Goal: Information Seeking & Learning: Learn about a topic

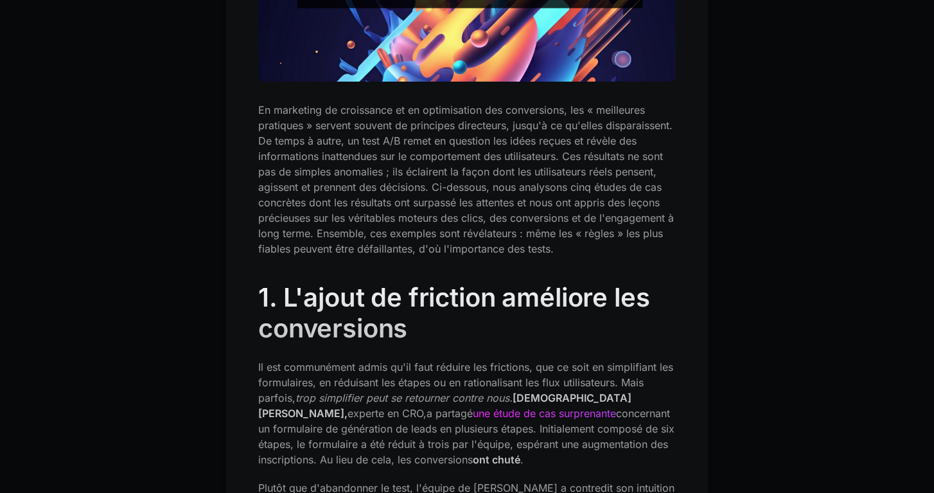
scroll to position [591, 0]
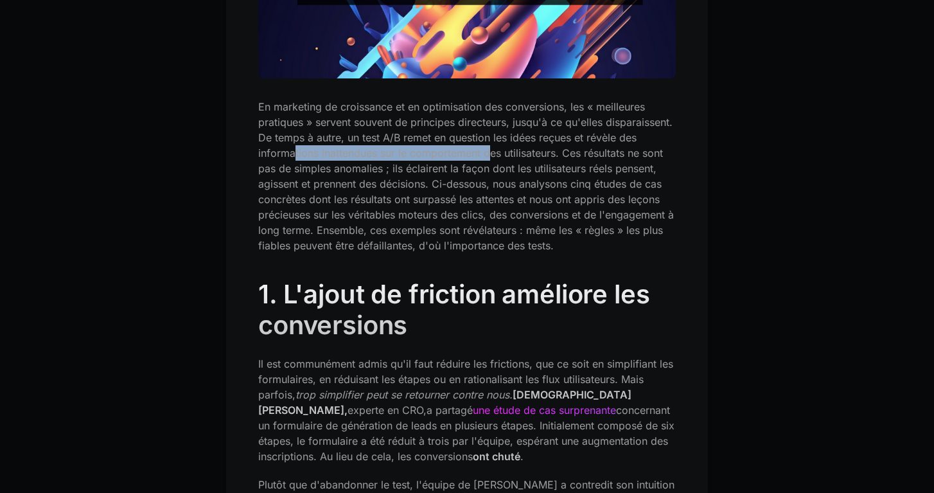
drag, startPoint x: 295, startPoint y: 157, endPoint x: 490, endPoint y: 154, distance: 195.2
click at [491, 155] on font "En marketing de croissance et en optimisation des conversions, les « meilleures…" at bounding box center [465, 176] width 415 height 152
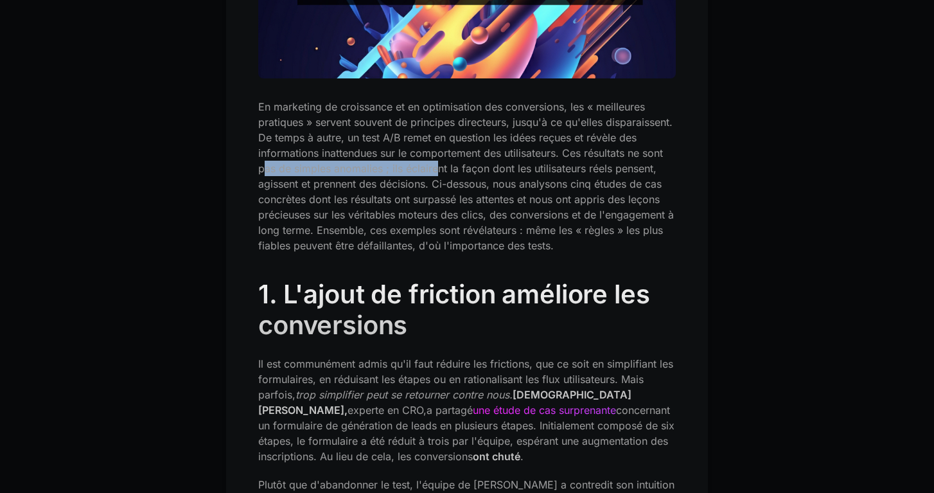
drag, startPoint x: 262, startPoint y: 169, endPoint x: 436, endPoint y: 166, distance: 174.0
click at [437, 168] on font "En marketing de croissance et en optimisation des conversions, les « meilleures…" at bounding box center [465, 176] width 415 height 152
click at [469, 165] on font "En marketing de croissance et en optimisation des conversions, les « meilleures…" at bounding box center [465, 176] width 415 height 152
click at [539, 166] on font "En marketing de croissance et en optimisation des conversions, les « meilleures…" at bounding box center [465, 176] width 415 height 152
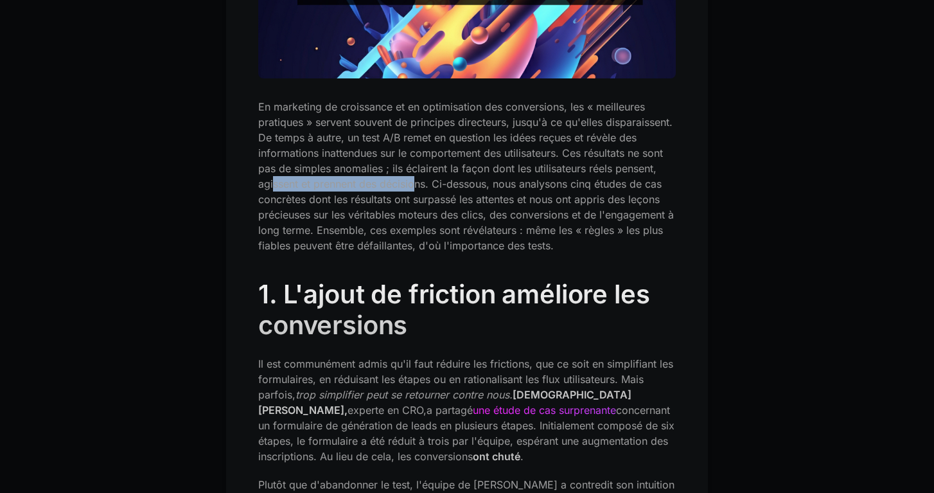
drag, startPoint x: 273, startPoint y: 184, endPoint x: 417, endPoint y: 183, distance: 144.5
click at [417, 184] on font "En marketing de croissance et en optimisation des conversions, les « meilleures…" at bounding box center [465, 176] width 415 height 152
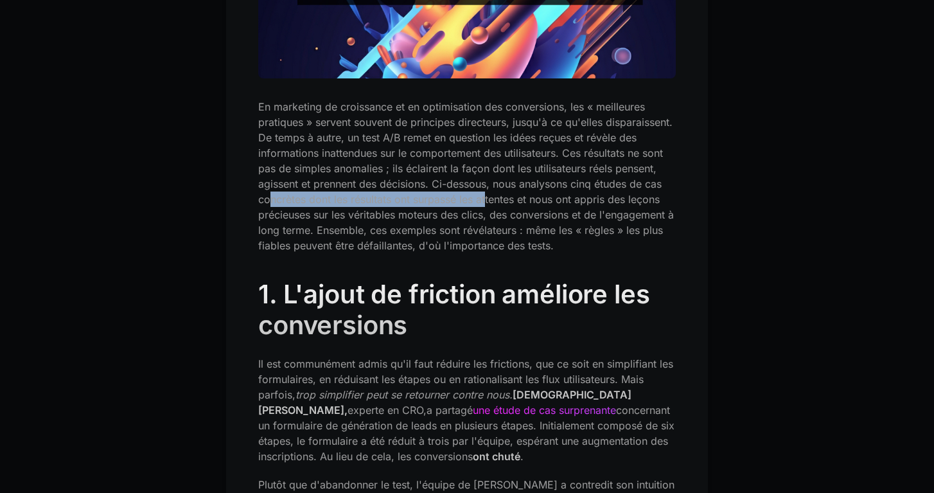
drag, startPoint x: 271, startPoint y: 198, endPoint x: 486, endPoint y: 197, distance: 215.1
click at [487, 198] on font "En marketing de croissance et en optimisation des conversions, les « meilleures…" at bounding box center [465, 176] width 415 height 152
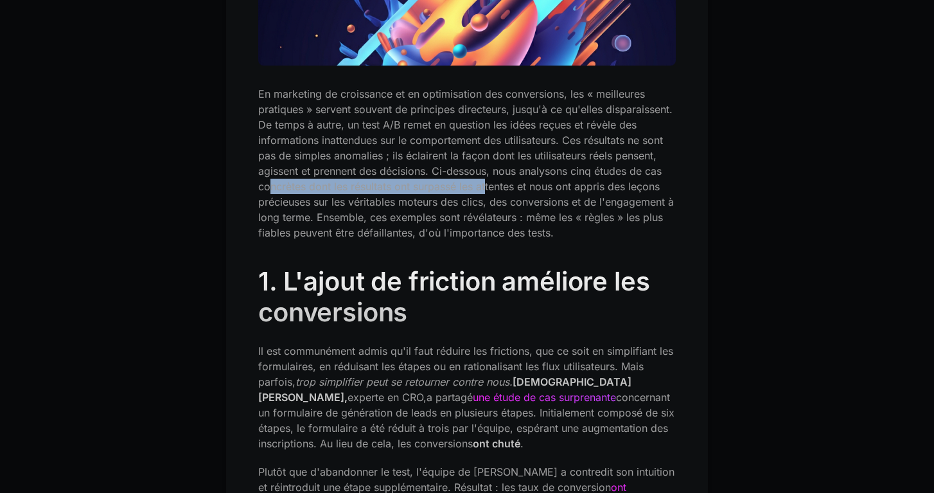
scroll to position [605, 0]
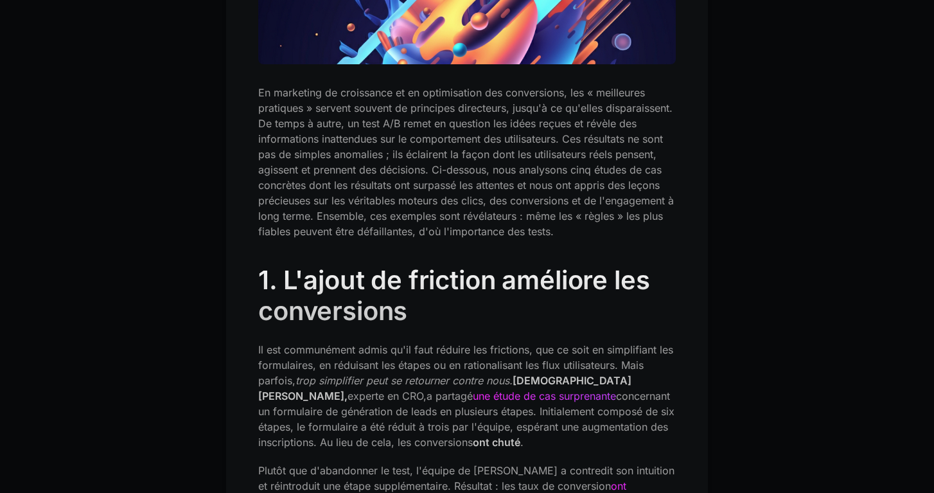
click at [505, 185] on font "En marketing de croissance et en optimisation des conversions, les « meilleures…" at bounding box center [465, 162] width 415 height 152
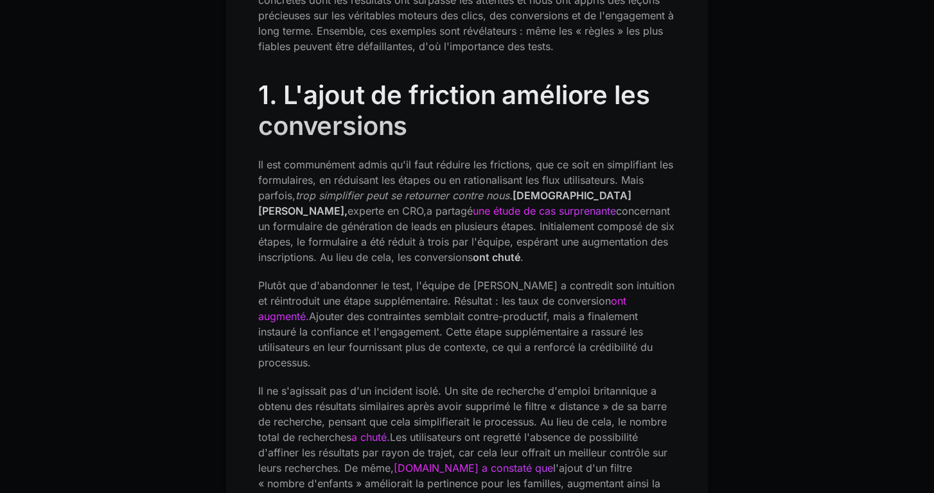
scroll to position [802, 0]
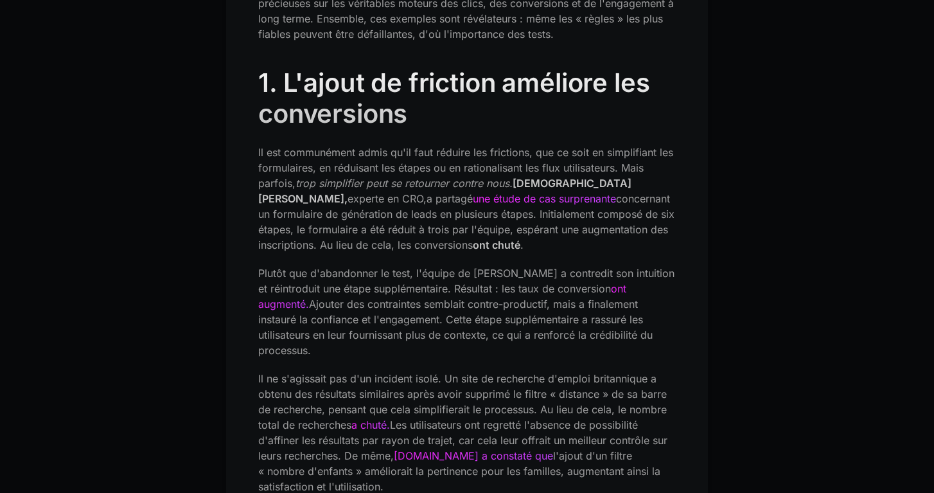
click at [473, 198] on font "une étude de cas surprenante" at bounding box center [544, 198] width 143 height 13
click at [516, 197] on font "concernant un formulaire de génération de leads en plusieurs étapes. Initialeme…" at bounding box center [466, 221] width 416 height 59
drag, startPoint x: 284, startPoint y: 213, endPoint x: 433, endPoint y: 212, distance: 149.0
click at [433, 212] on font "concernant un formulaire de génération de leads en plusieurs étapes. Initialeme…" at bounding box center [466, 221] width 416 height 59
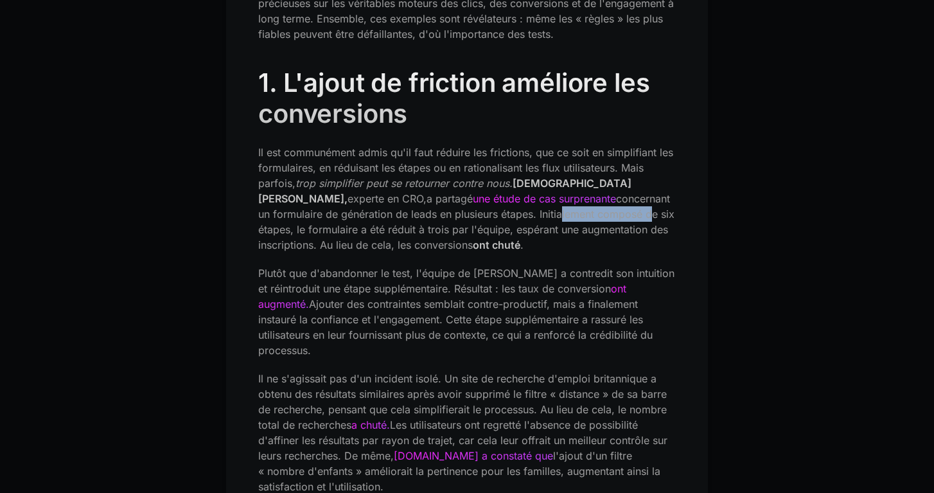
drag, startPoint x: 476, startPoint y: 210, endPoint x: 563, endPoint y: 211, distance: 87.3
click at [563, 211] on font "concernant un formulaire de génération de leads en plusieurs étapes. Initialeme…" at bounding box center [466, 221] width 416 height 59
click at [276, 231] on font "concernant un formulaire de génération de leads en plusieurs étapes. Initialeme…" at bounding box center [466, 221] width 416 height 59
click at [392, 231] on font "concernant un formulaire de génération de leads en plusieurs étapes. Initialeme…" at bounding box center [466, 221] width 416 height 59
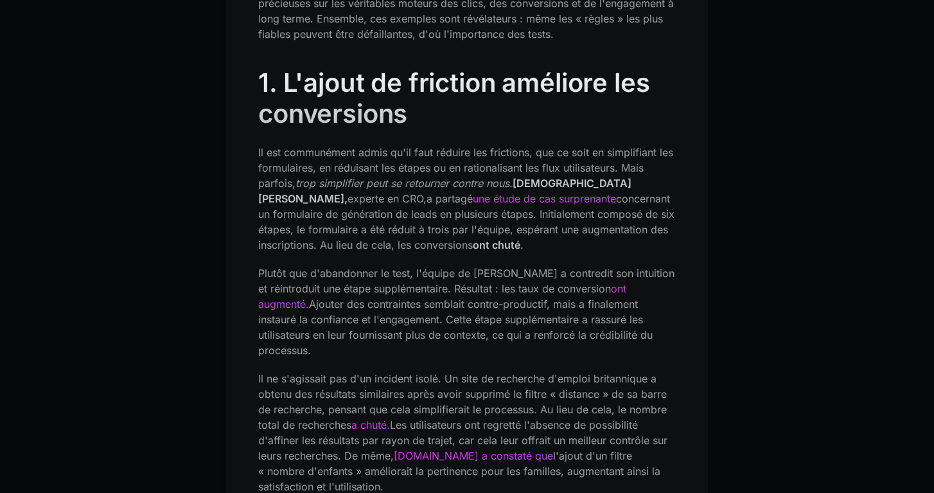
click at [473, 232] on font "concernant un formulaire de génération de leads en plusieurs étapes. Initialeme…" at bounding box center [466, 221] width 416 height 59
drag, startPoint x: 533, startPoint y: 229, endPoint x: 627, endPoint y: 225, distance: 93.8
click at [627, 225] on p "Il est communément admis qu'il faut réduire les frictions, que ce soit en simpl…" at bounding box center [466, 198] width 417 height 108
drag, startPoint x: 340, startPoint y: 243, endPoint x: 478, endPoint y: 243, distance: 137.4
click at [478, 243] on p "Il est communément admis qu'il faut réduire les frictions, que ce soit en simpl…" at bounding box center [466, 198] width 417 height 108
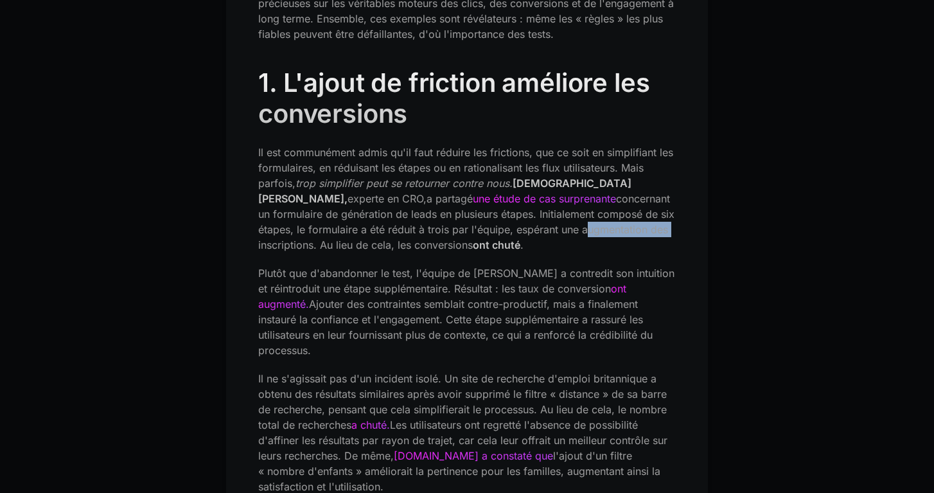
click at [451, 247] on font "concernant un formulaire de génération de leads en plusieurs étapes. Initialeme…" at bounding box center [466, 221] width 416 height 59
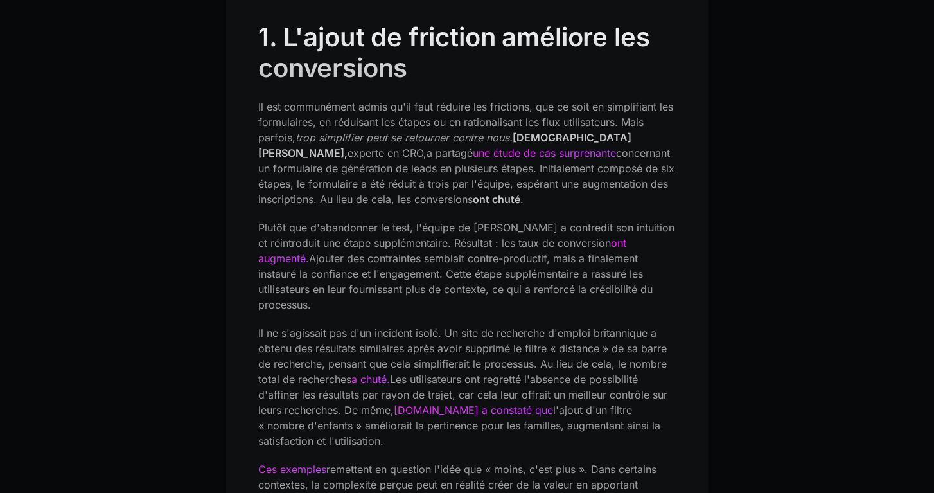
scroll to position [875, 0]
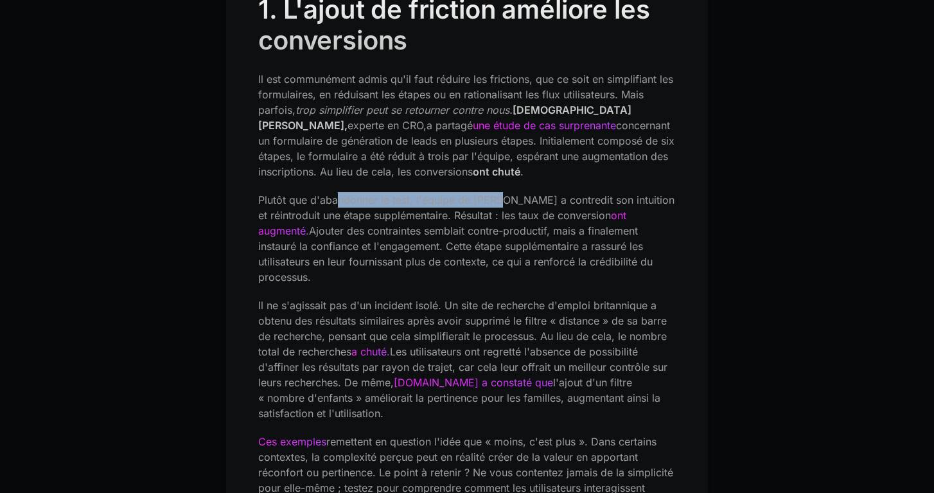
drag, startPoint x: 340, startPoint y: 200, endPoint x: 496, endPoint y: 196, distance: 156.7
click at [497, 197] on font "Plutôt que d'abandonner le test, l'équipe de [PERSON_NAME] a contredit son intu…" at bounding box center [466, 207] width 416 height 28
click at [496, 196] on font "Plutôt que d'abandonner le test, l'équipe de [PERSON_NAME] a contredit son intu…" at bounding box center [466, 207] width 416 height 28
click at [540, 201] on font "Plutôt que d'abandonner le test, l'équipe de [PERSON_NAME] a contredit son intu…" at bounding box center [466, 207] width 416 height 28
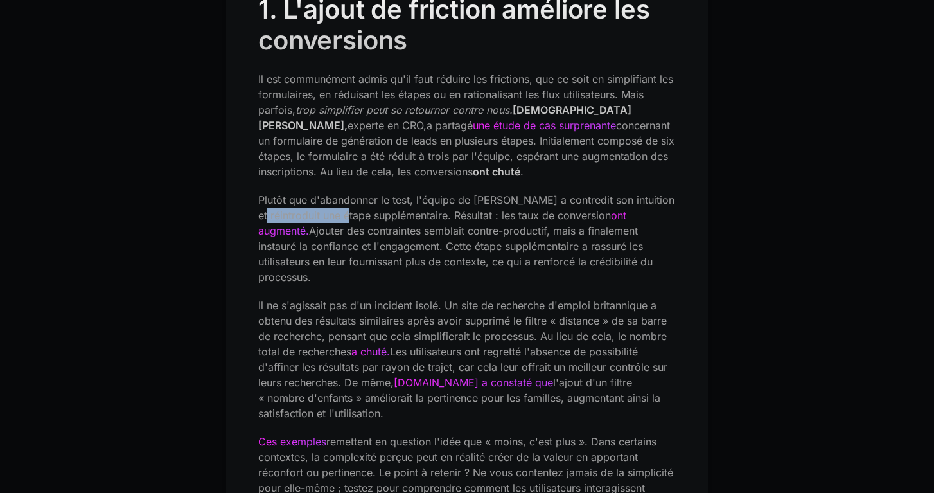
drag, startPoint x: 287, startPoint y: 214, endPoint x: 381, endPoint y: 214, distance: 94.4
click at [381, 214] on font "Plutôt que d'abandonner le test, l'équipe de [PERSON_NAME] a contredit son intu…" at bounding box center [466, 207] width 416 height 28
click at [419, 214] on font "Plutôt que d'abandonner le test, l'équipe de [PERSON_NAME] a contredit son intu…" at bounding box center [466, 207] width 416 height 28
drag, startPoint x: 460, startPoint y: 212, endPoint x: 576, endPoint y: 207, distance: 116.3
click at [576, 208] on font "Plutôt que d'abandonner le test, l'équipe de [PERSON_NAME] a contredit son intu…" at bounding box center [466, 207] width 416 height 28
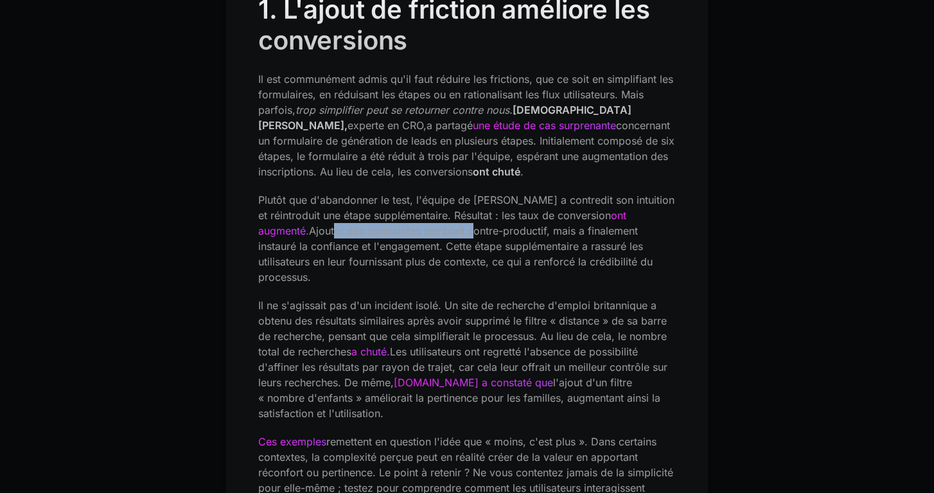
drag, startPoint x: 277, startPoint y: 230, endPoint x: 415, endPoint y: 228, distance: 138.7
click at [415, 228] on font "Ajouter des contraintes semblait contre-productif, mais a finalement instauré l…" at bounding box center [455, 253] width 394 height 59
drag, startPoint x: 432, startPoint y: 230, endPoint x: 496, endPoint y: 227, distance: 64.3
click at [497, 227] on font "Ajouter des contraintes semblait contre-productif, mais a finalement instauré l…" at bounding box center [455, 253] width 394 height 59
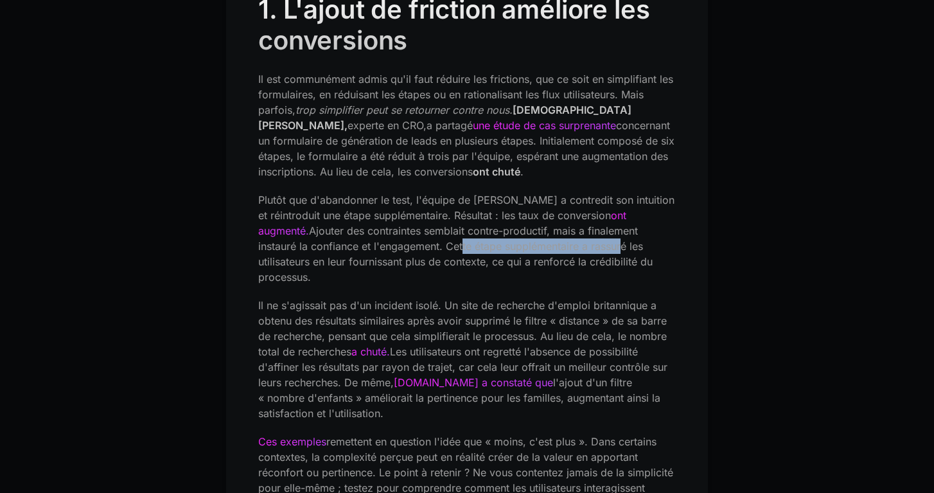
drag, startPoint x: 408, startPoint y: 247, endPoint x: 565, endPoint y: 239, distance: 157.5
click at [566, 240] on font "Ajouter des contraintes semblait contre-productif, mais a finalement instauré l…" at bounding box center [455, 253] width 394 height 59
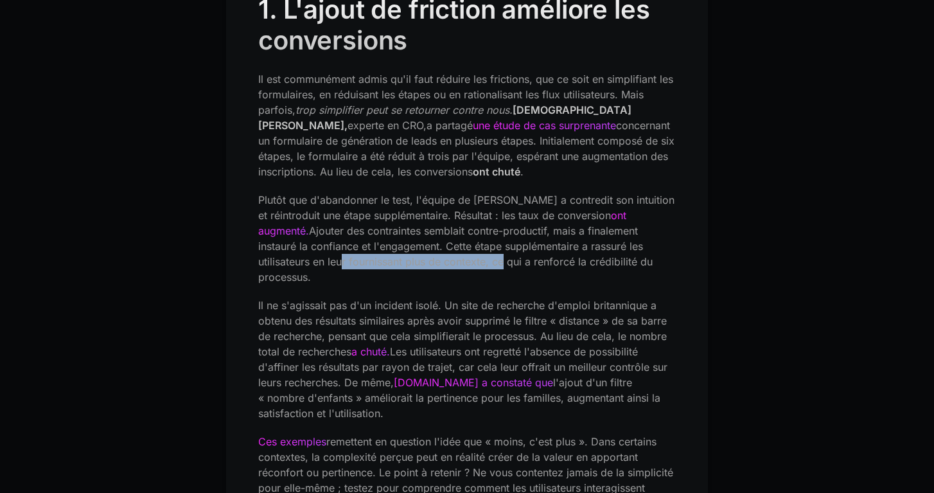
drag, startPoint x: 265, startPoint y: 261, endPoint x: 428, endPoint y: 259, distance: 163.8
click at [429, 260] on font "Ajouter des contraintes semblait contre-productif, mais a finalement instauré l…" at bounding box center [455, 253] width 394 height 59
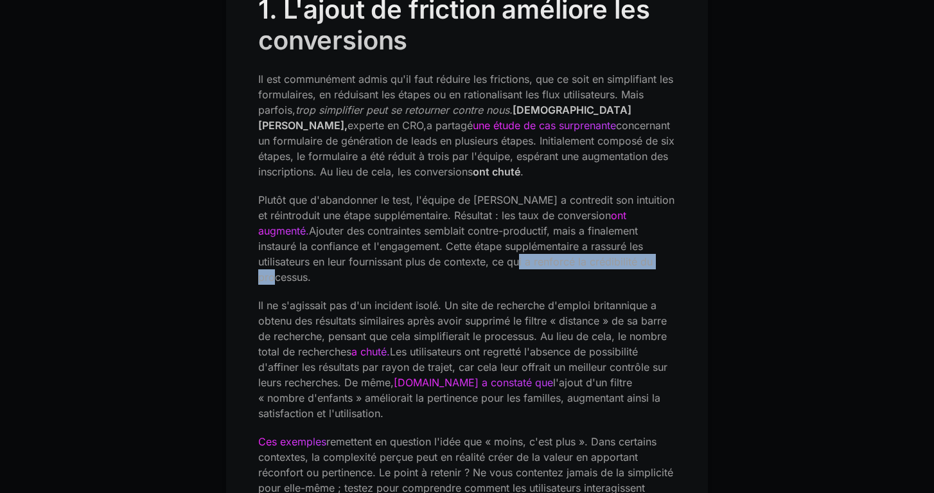
drag, startPoint x: 445, startPoint y: 259, endPoint x: 597, endPoint y: 256, distance: 151.6
click at [597, 256] on font "Ajouter des contraintes semblait contre-productif, mais a finalement instauré l…" at bounding box center [455, 253] width 394 height 59
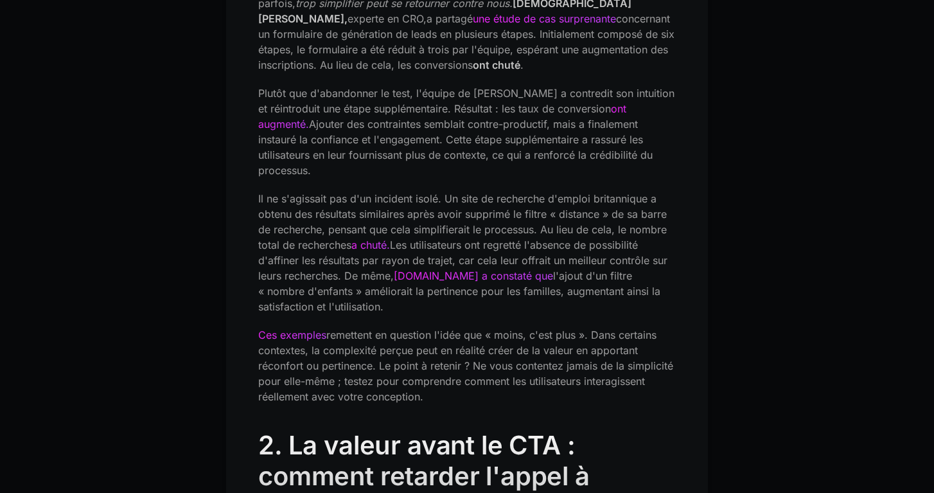
scroll to position [991, 0]
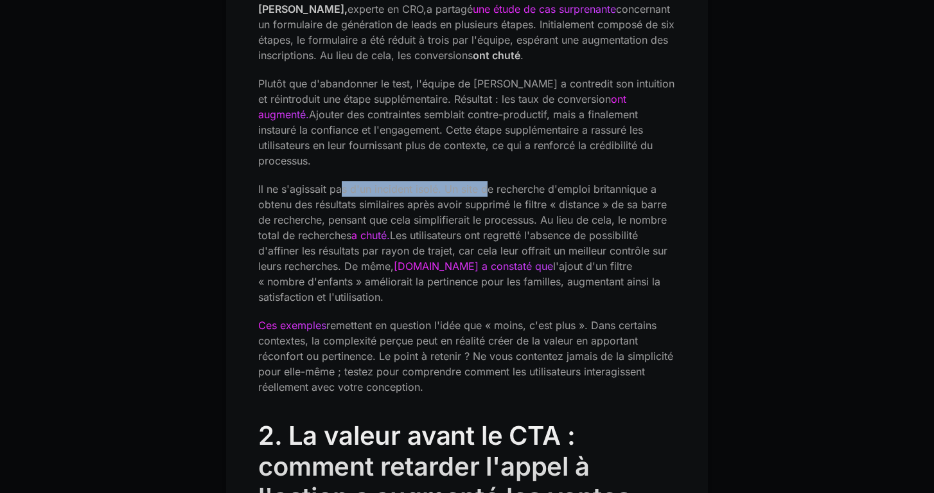
drag, startPoint x: 342, startPoint y: 171, endPoint x: 484, endPoint y: 169, distance: 141.3
click at [484, 182] on font "Il ne s'agissait pas d'un incident isolé. Un site de recherche d'emploi britann…" at bounding box center [462, 211] width 408 height 59
click at [524, 182] on font "Il ne s'agissait pas d'un incident isolé. Un site de recherche d'emploi britann…" at bounding box center [462, 211] width 408 height 59
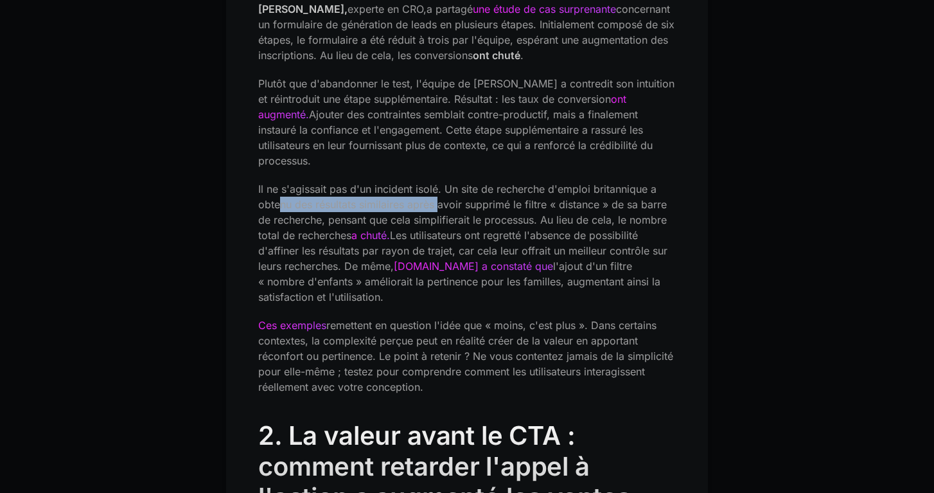
drag, startPoint x: 277, startPoint y: 186, endPoint x: 439, endPoint y: 186, distance: 162.5
click at [439, 186] on font "Il ne s'agissait pas d'un incident isolé. Un site de recherche d'emploi britann…" at bounding box center [462, 211] width 408 height 59
click at [489, 186] on font "Il ne s'agissait pas d'un incident isolé. Un site de recherche d'emploi britann…" at bounding box center [462, 211] width 408 height 59
click at [570, 186] on font "Il ne s'agissait pas d'un incident isolé. Un site de recherche d'emploi britann…" at bounding box center [462, 211] width 408 height 59
drag, startPoint x: 294, startPoint y: 204, endPoint x: 445, endPoint y: 204, distance: 150.9
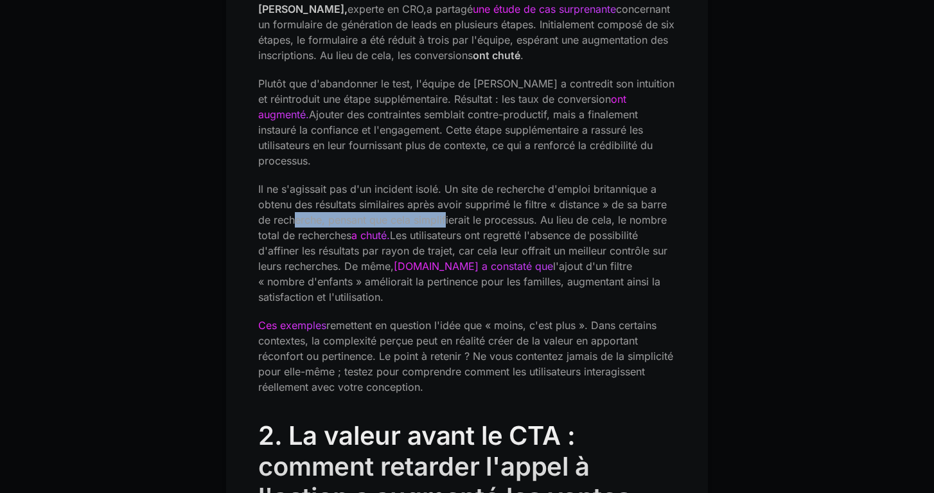
click at [445, 204] on font "Il ne s'agissait pas d'un incident isolé. Un site de recherche d'emploi britann…" at bounding box center [462, 211] width 408 height 59
click at [503, 202] on font "Il ne s'agissait pas d'un incident isolé. Un site de recherche d'emploi britann…" at bounding box center [462, 211] width 408 height 59
click at [596, 205] on font "Il ne s'agissait pas d'un incident isolé. Un site de recherche d'emploi britann…" at bounding box center [462, 211] width 408 height 59
click at [307, 211] on p "Il ne s'agissait pas d'un incident isolé. Un site de recherche d'emploi britann…" at bounding box center [466, 242] width 417 height 123
click at [446, 229] on font "Les utilisateurs ont regretté l'absence de possibilité d'affiner les résultats …" at bounding box center [462, 251] width 409 height 44
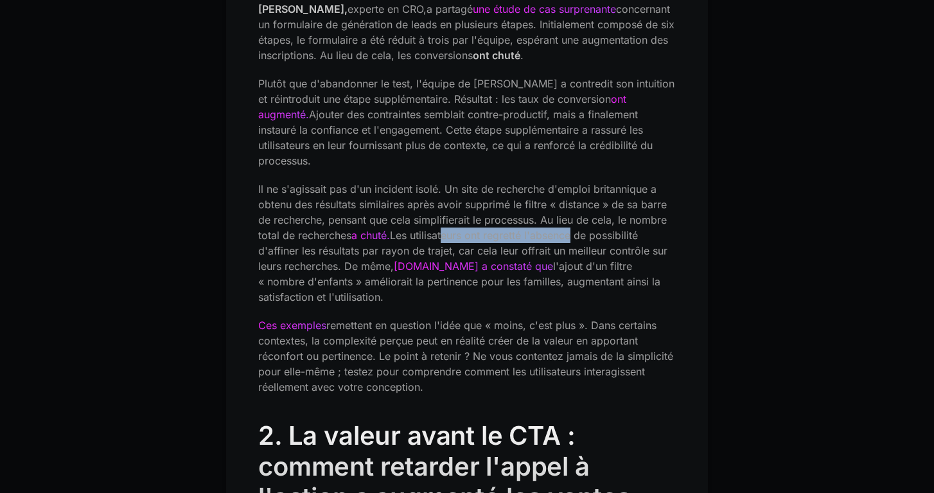
drag, startPoint x: 446, startPoint y: 220, endPoint x: 570, endPoint y: 215, distance: 124.0
click at [572, 229] on font "Les utilisateurs ont regretté l'absence de possibilité d'affiner les résultats …" at bounding box center [462, 251] width 409 height 44
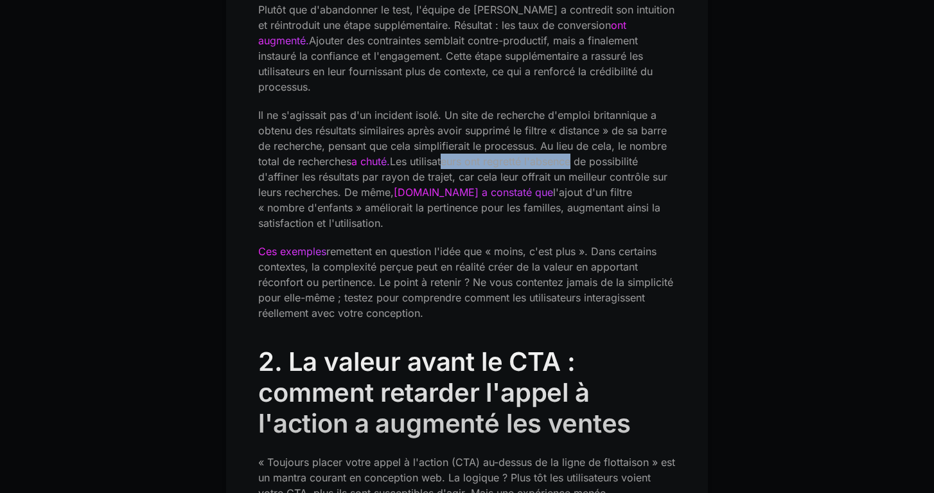
scroll to position [1072, 0]
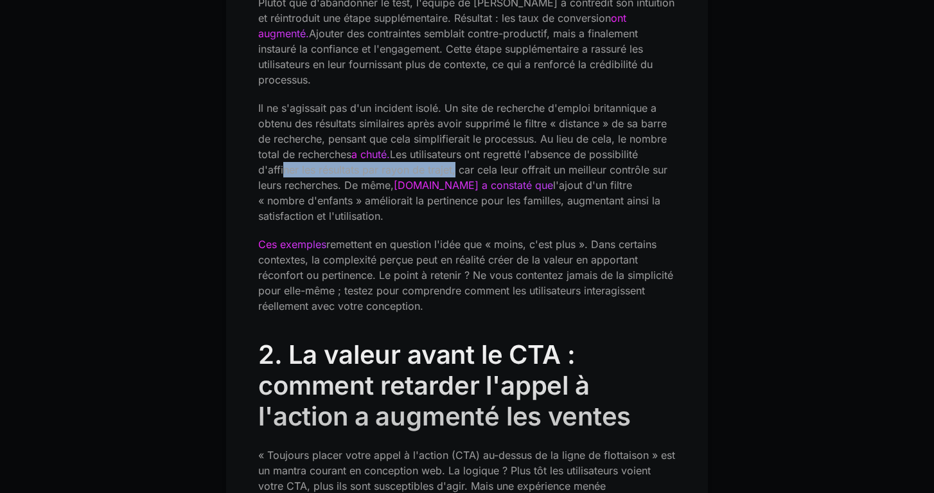
drag, startPoint x: 279, startPoint y: 150, endPoint x: 450, endPoint y: 149, distance: 170.8
click at [451, 150] on font "Les utilisateurs ont regretté l'absence de possibilité d'affiner les résultats …" at bounding box center [462, 170] width 409 height 44
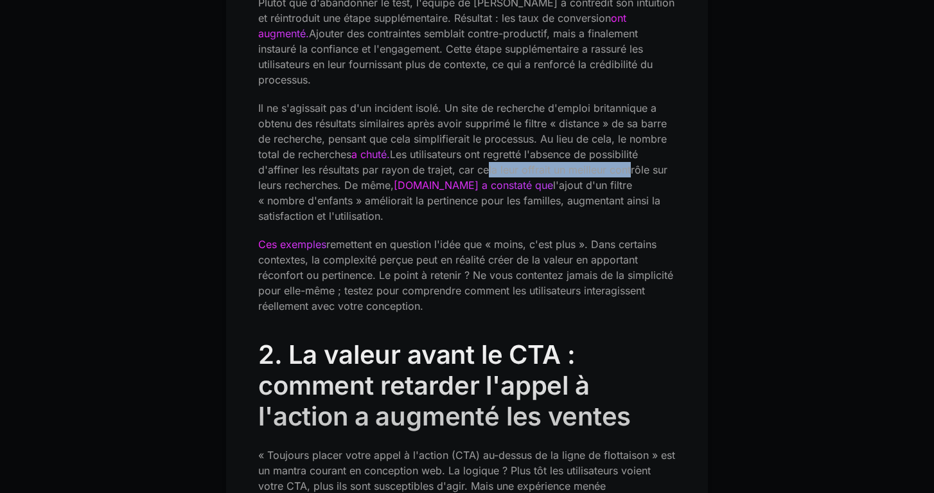
drag, startPoint x: 482, startPoint y: 155, endPoint x: 625, endPoint y: 155, distance: 142.6
click at [626, 155] on font "Les utilisateurs ont regretté l'absence de possibilité d'affiner les résultats …" at bounding box center [462, 170] width 409 height 44
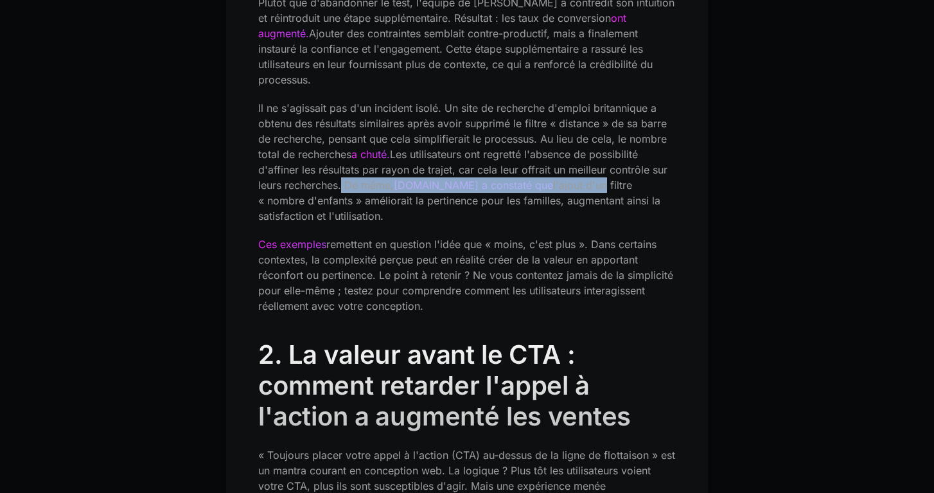
drag, startPoint x: 339, startPoint y: 173, endPoint x: 586, endPoint y: 171, distance: 247.2
click at [586, 171] on p "Il ne s'agissait pas d'un incident isolé. Un site de recherche d'emploi britann…" at bounding box center [466, 161] width 417 height 123
click at [586, 179] on font "l'ajout d'un filtre « nombre d'enfants » améliorait la pertinence pour les fami…" at bounding box center [459, 201] width 402 height 44
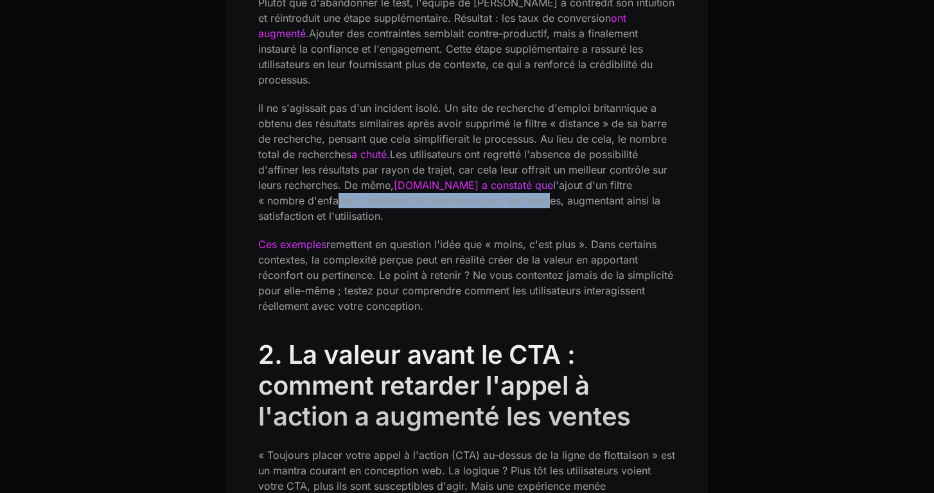
drag, startPoint x: 286, startPoint y: 184, endPoint x: 495, endPoint y: 183, distance: 209.3
click at [495, 183] on font "l'ajout d'un filtre « nombre d'enfants » améliorait la pertinence pour les fami…" at bounding box center [459, 201] width 402 height 44
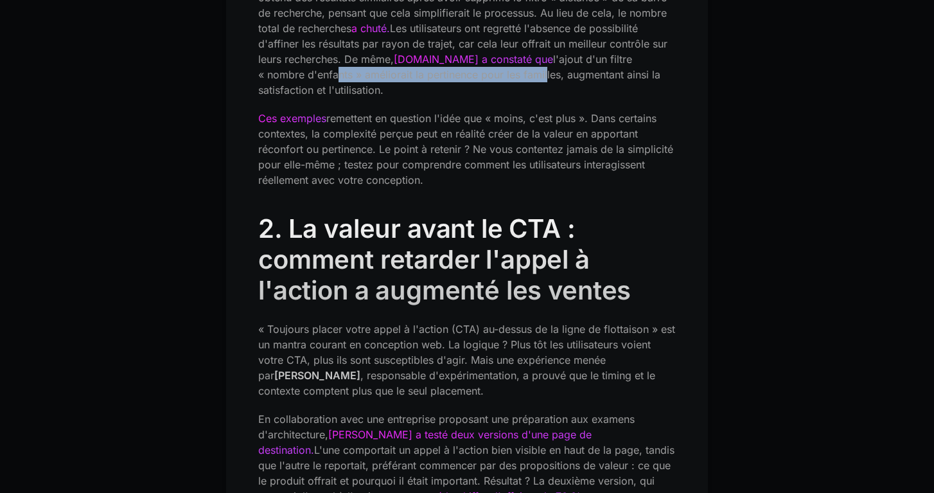
scroll to position [1201, 0]
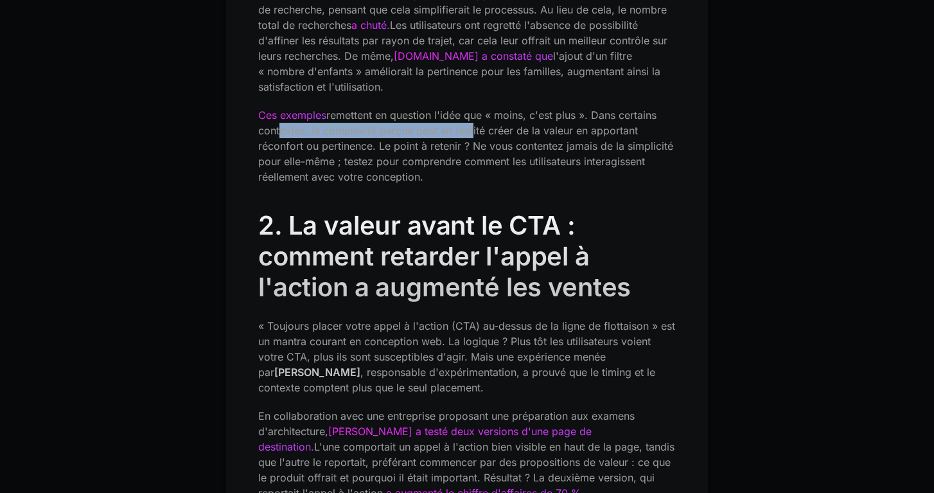
drag, startPoint x: 274, startPoint y: 116, endPoint x: 469, endPoint y: 116, distance: 195.2
click at [470, 117] on font "remettent en question l'idée que « moins, c'est plus ». Dans certains contextes…" at bounding box center [465, 146] width 415 height 74
click at [507, 114] on font "remettent en question l'idée que « moins, c'est plus ». Dans certains contextes…" at bounding box center [465, 146] width 415 height 74
click at [568, 118] on font "remettent en question l'idée que « moins, c'est plus ». Dans certains contextes…" at bounding box center [465, 146] width 415 height 74
click at [618, 114] on font "remettent en question l'idée que « moins, c'est plus ». Dans certains contextes…" at bounding box center [465, 146] width 415 height 74
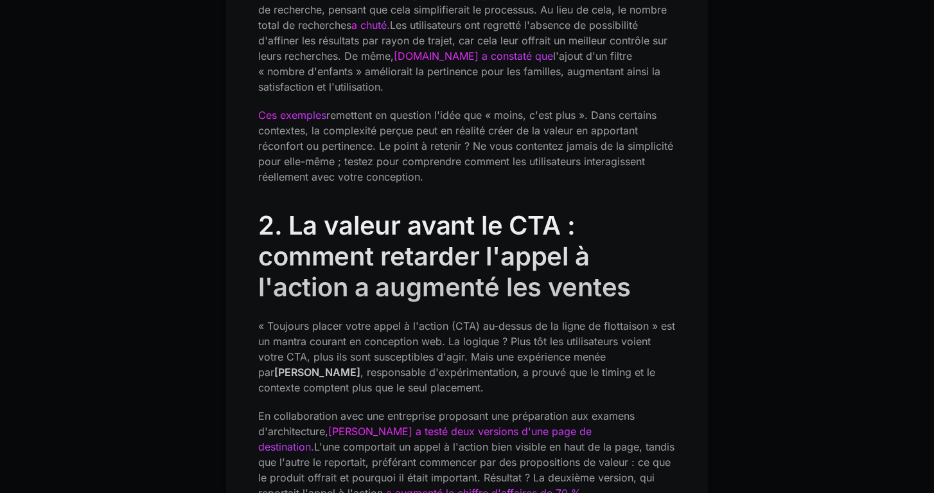
click at [273, 128] on font "remettent en question l'idée que « moins, c'est plus ». Dans certains contextes…" at bounding box center [465, 146] width 415 height 74
click at [379, 128] on font "remettent en question l'idée que « moins, c'est plus ». Dans certains contextes…" at bounding box center [465, 146] width 415 height 74
click at [467, 128] on font "remettent en question l'idée que « moins, c'est plus ». Dans certains contextes…" at bounding box center [465, 146] width 415 height 74
click at [507, 132] on font "remettent en question l'idée que « moins, c'est plus ». Dans certains contextes…" at bounding box center [465, 146] width 415 height 74
click at [595, 132] on font "remettent en question l'idée que « moins, c'est plus ». Dans certains contextes…" at bounding box center [465, 146] width 415 height 74
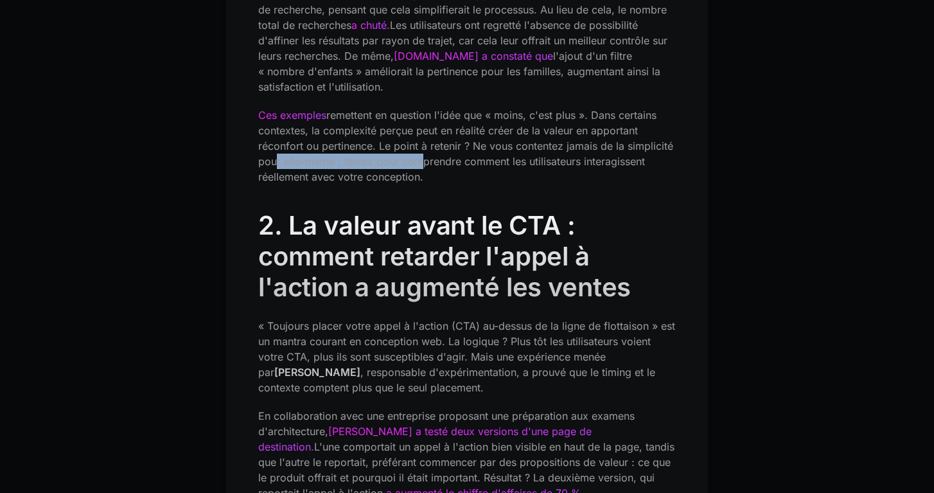
drag, startPoint x: 270, startPoint y: 143, endPoint x: 416, endPoint y: 143, distance: 146.4
click at [416, 143] on font "remettent en question l'idée que « moins, c'est plus ». Dans certains contextes…" at bounding box center [465, 146] width 415 height 74
click at [473, 143] on font "remettent en question l'idée que « moins, c'est plus ». Dans certains contextes…" at bounding box center [465, 146] width 415 height 74
click at [500, 144] on font "remettent en question l'idée que « moins, c'est plus ». Dans certains contextes…" at bounding box center [465, 146] width 415 height 74
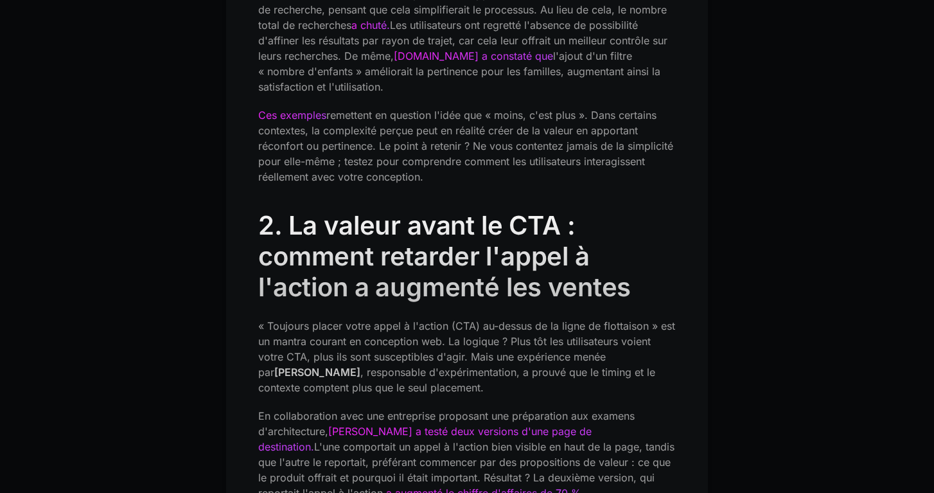
click at [566, 144] on font "remettent en question l'idée que « moins, c'est plus ». Dans certains contextes…" at bounding box center [465, 146] width 415 height 74
click at [329, 158] on font "remettent en question l'idée que « moins, c'est plus ». Dans certains contextes…" at bounding box center [465, 146] width 415 height 74
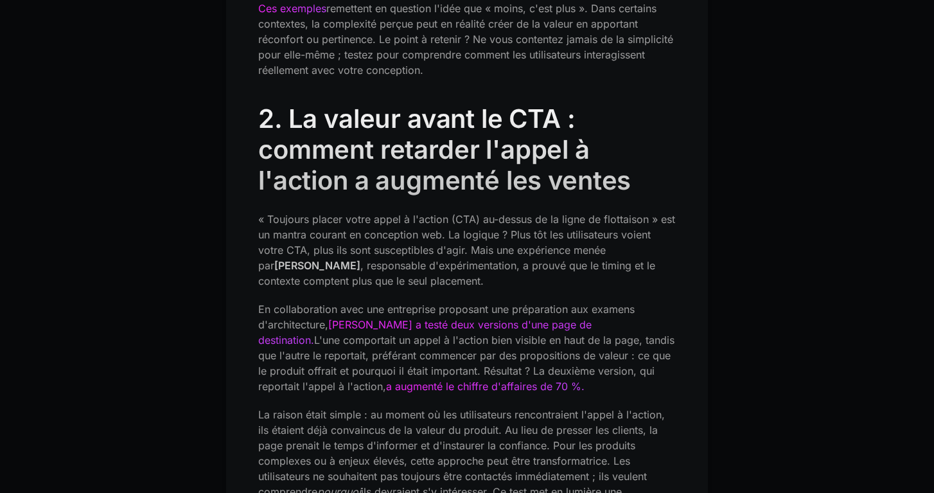
scroll to position [1314, 0]
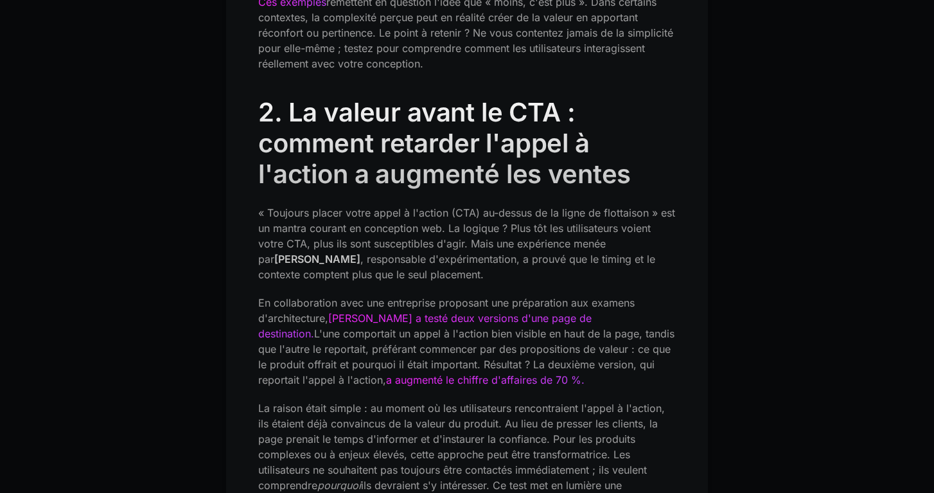
click at [275, 252] on font "[PERSON_NAME]" at bounding box center [317, 258] width 86 height 13
click at [335, 252] on font ", responsable d'expérimentation, a prouvé que le timing et le contexte comptent…" at bounding box center [456, 266] width 397 height 28
click at [400, 252] on font ", responsable d'expérimentation, a prouvé que le timing et le contexte comptent…" at bounding box center [456, 266] width 397 height 28
click at [467, 252] on font ", responsable d'expérimentation, a prouvé que le timing et le contexte comptent…" at bounding box center [456, 266] width 397 height 28
click at [535, 252] on font ", responsable d'expérimentation, a prouvé que le timing et le contexte comptent…" at bounding box center [456, 266] width 397 height 28
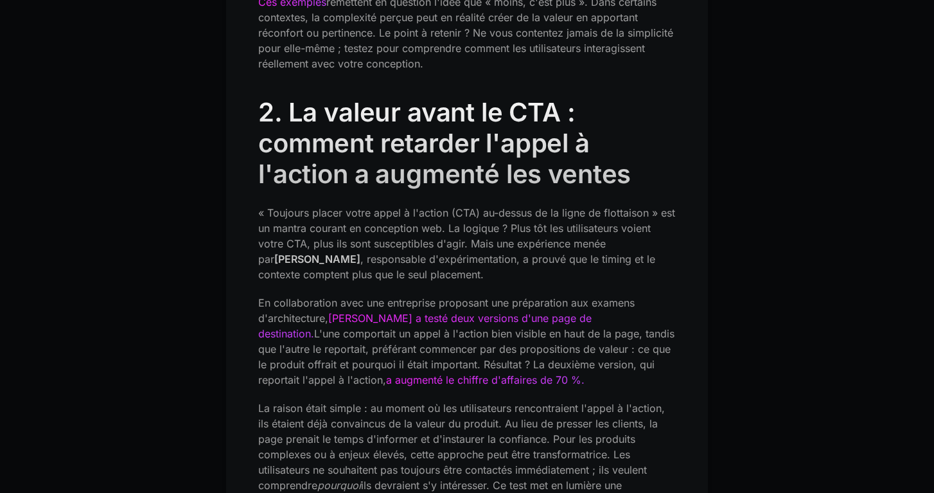
click at [275, 259] on font ", responsable d'expérimentation, a prouvé que le timing et le contexte comptent…" at bounding box center [456, 266] width 397 height 28
click at [378, 261] on font ", responsable d'expérimentation, a prouvé que le timing et le contexte comptent…" at bounding box center [456, 266] width 397 height 28
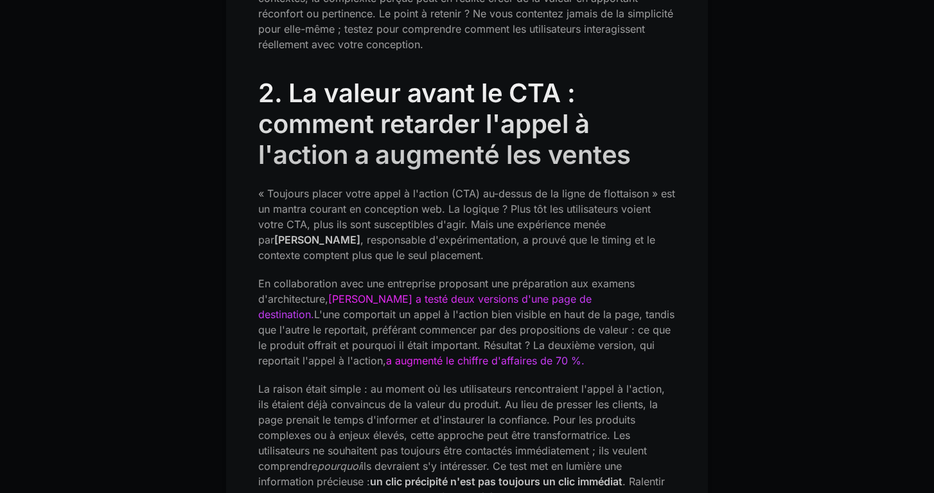
scroll to position [1408, 0]
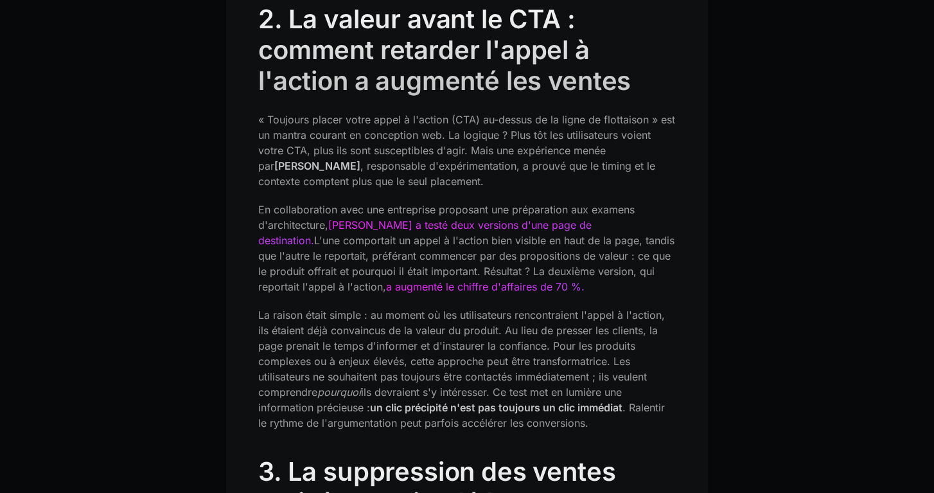
click at [420, 161] on font ", responsable d'expérimentation, a prouvé que le timing et le contexte comptent…" at bounding box center [456, 173] width 397 height 28
drag, startPoint x: 310, startPoint y: 193, endPoint x: 518, endPoint y: 188, distance: 208.1
click at [519, 203] on font "En collaboration avec une entreprise proposant une préparation aux examens d'ar…" at bounding box center [446, 217] width 376 height 28
click at [518, 203] on font "En collaboration avec une entreprise proposant une préparation aux examens d'ar…" at bounding box center [446, 217] width 376 height 28
click at [545, 203] on font "En collaboration avec une entreprise proposant une préparation aux examens d'ar…" at bounding box center [446, 217] width 376 height 28
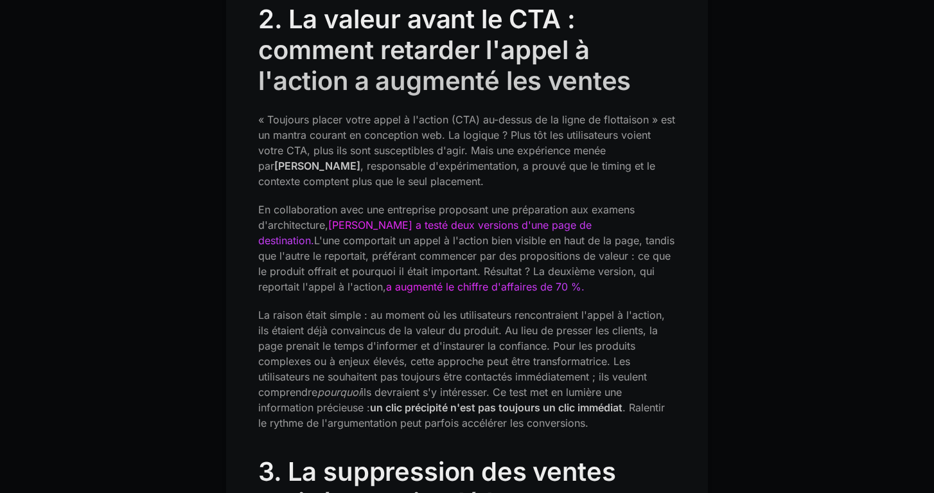
click at [589, 203] on font "En collaboration avec une entreprise proposant une préparation aux examens d'ar…" at bounding box center [446, 217] width 376 height 28
click at [297, 207] on font "En collaboration avec une entreprise proposant une préparation aux examens d'ar…" at bounding box center [446, 217] width 376 height 28
click at [295, 234] on font "L'une comportait un appel à l'action bien visible en haut de la page, tandis qu…" at bounding box center [466, 263] width 416 height 59
click at [404, 234] on font "L'une comportait un appel à l'action bien visible en haut de la page, tandis qu…" at bounding box center [466, 263] width 416 height 59
click at [574, 234] on font "L'une comportait un appel à l'action bien visible en haut de la page, tandis qu…" at bounding box center [466, 263] width 416 height 59
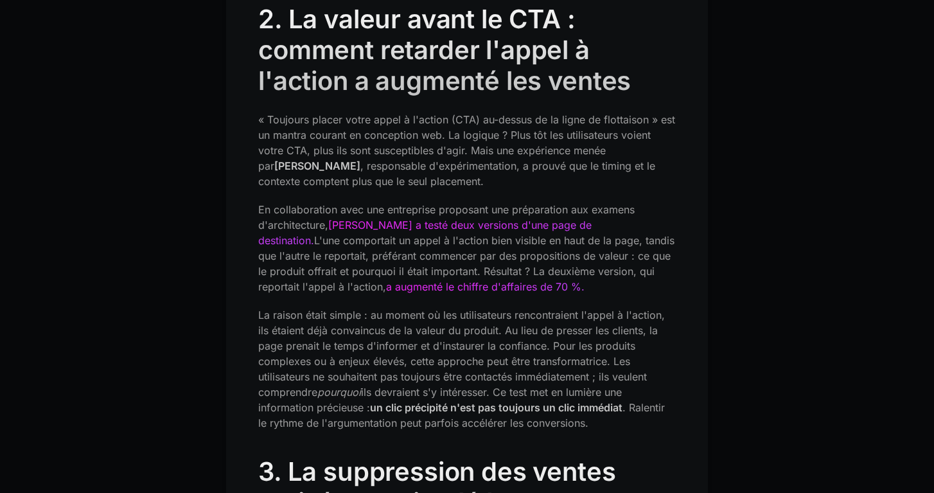
click at [276, 240] on font "L'une comportait un appel à l'action bien visible en haut de la page, tandis qu…" at bounding box center [466, 263] width 416 height 59
click at [353, 240] on font "L'une comportait un appel à l'action bien visible en haut de la page, tandis qu…" at bounding box center [466, 263] width 416 height 59
click at [475, 243] on font "L'une comportait un appel à l'action bien visible en haut de la page, tandis qu…" at bounding box center [466, 263] width 416 height 59
click at [539, 243] on font "L'une comportait un appel à l'action bien visible en haut de la page, tandis qu…" at bounding box center [466, 263] width 416 height 59
click at [278, 254] on font "L'une comportait un appel à l'action bien visible en haut de la page, tandis qu…" at bounding box center [466, 263] width 416 height 59
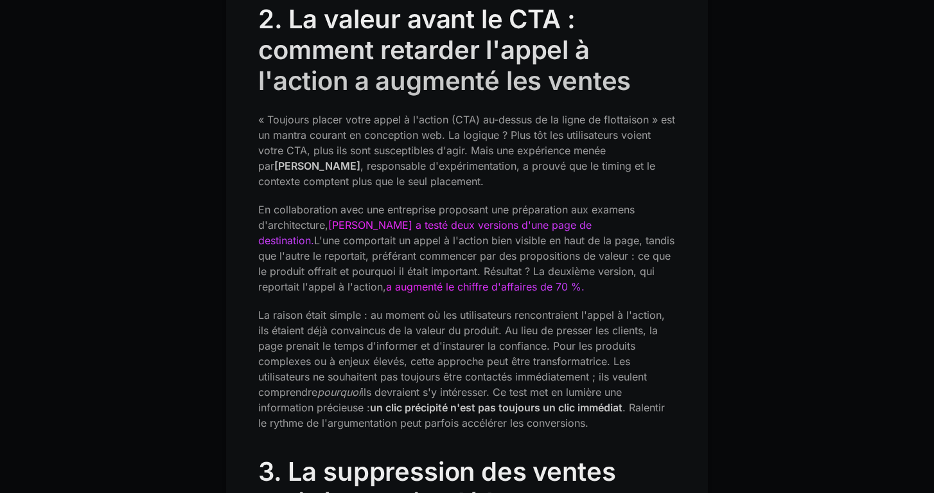
click at [355, 254] on font "L'une comportait un appel à l'action bien visible en haut de la page, tandis qu…" at bounding box center [466, 263] width 416 height 59
click at [421, 254] on font "L'une comportait un appel à l'action bien visible en haut de la page, tandis qu…" at bounding box center [466, 263] width 416 height 59
click at [460, 255] on font "L'une comportait un appel à l'action bien visible en haut de la page, tandis qu…" at bounding box center [466, 263] width 416 height 59
click at [557, 255] on font "L'une comportait un appel à l'action bien visible en haut de la page, tandis qu…" at bounding box center [466, 263] width 416 height 59
click at [624, 256] on font "L'une comportait un appel à l'action bien visible en haut de la page, tandis qu…" at bounding box center [466, 263] width 416 height 59
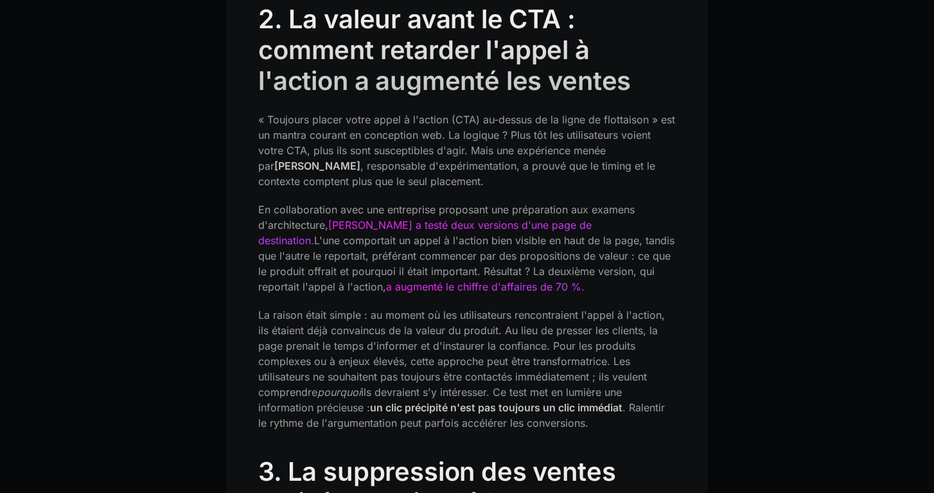
click at [276, 268] on font "L'une comportait un appel à l'action bien visible en haut de la page, tandis qu…" at bounding box center [466, 263] width 416 height 59
click at [306, 268] on font "L'une comportait un appel à l'action bien visible en haut de la page, tandis qu…" at bounding box center [466, 263] width 416 height 59
drag, startPoint x: 262, startPoint y: 301, endPoint x: 423, endPoint y: 301, distance: 161.2
click at [424, 308] on font "La raison était simple : au moment où les utilisateurs rencontraient l'appel à …" at bounding box center [461, 353] width 406 height 90
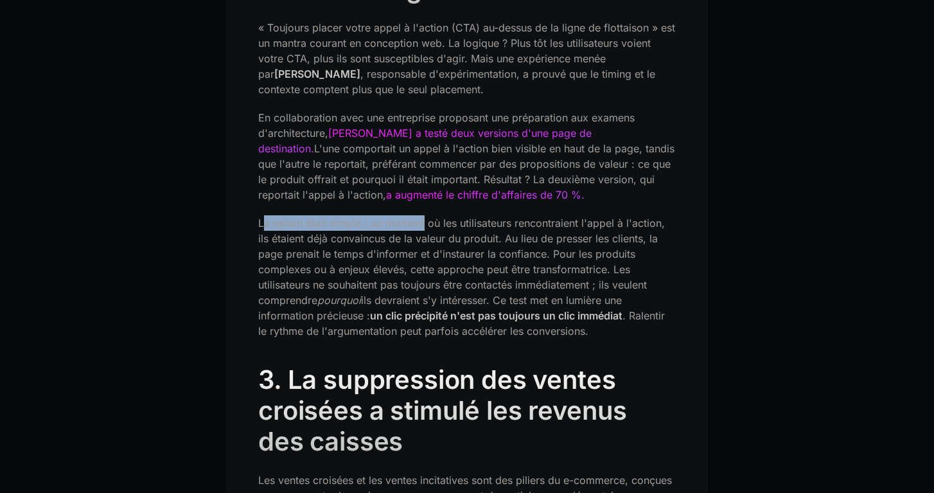
scroll to position [1503, 0]
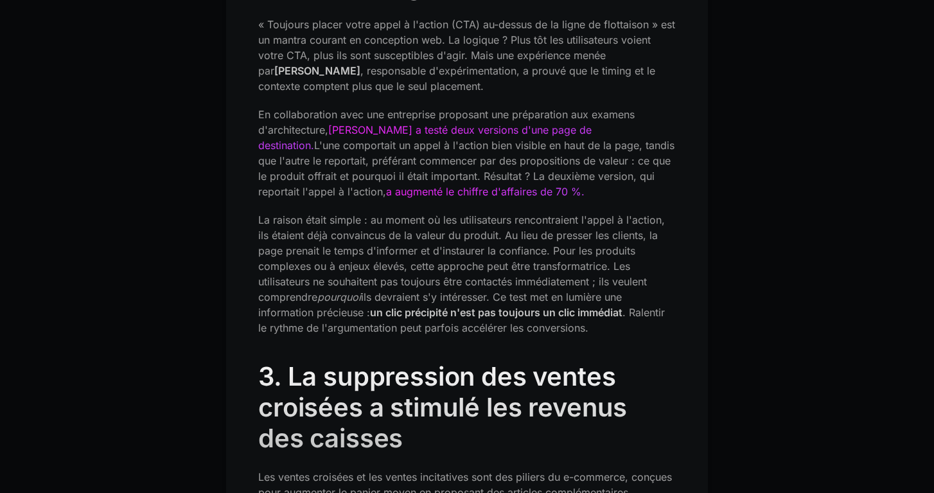
click at [480, 213] on font "La raison était simple : au moment où les utilisateurs rencontraient l'appel à …" at bounding box center [461, 258] width 406 height 90
click at [575, 213] on font "La raison était simple : au moment où les utilisateurs rencontraient l'appel à …" at bounding box center [461, 258] width 406 height 90
click at [282, 219] on font "La raison était simple : au moment où les utilisateurs rencontraient l'appel à …" at bounding box center [461, 258] width 406 height 90
click at [389, 217] on font "La raison était simple : au moment où les utilisateurs rencontraient l'appel à …" at bounding box center [461, 258] width 406 height 90
click at [478, 216] on font "La raison était simple : au moment où les utilisateurs rencontraient l'appel à …" at bounding box center [461, 258] width 406 height 90
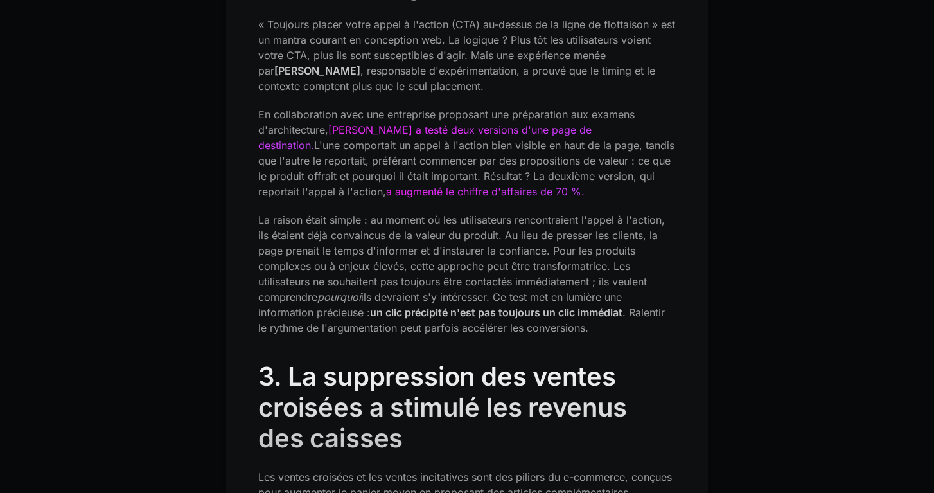
click at [571, 216] on font "La raison était simple : au moment où les utilisateurs rencontraient l'appel à …" at bounding box center [461, 258] width 406 height 90
click at [621, 216] on font "La raison était simple : au moment où les utilisateurs rencontraient l'appel à …" at bounding box center [461, 258] width 406 height 90
click at [270, 237] on font "La raison était simple : au moment où les utilisateurs rencontraient l'appel à …" at bounding box center [461, 258] width 406 height 90
click at [334, 237] on font "La raison était simple : au moment où les utilisateurs rencontraient l'appel à …" at bounding box center [461, 258] width 406 height 90
click at [397, 238] on font "La raison était simple : au moment où les utilisateurs rencontraient l'appel à …" at bounding box center [461, 258] width 406 height 90
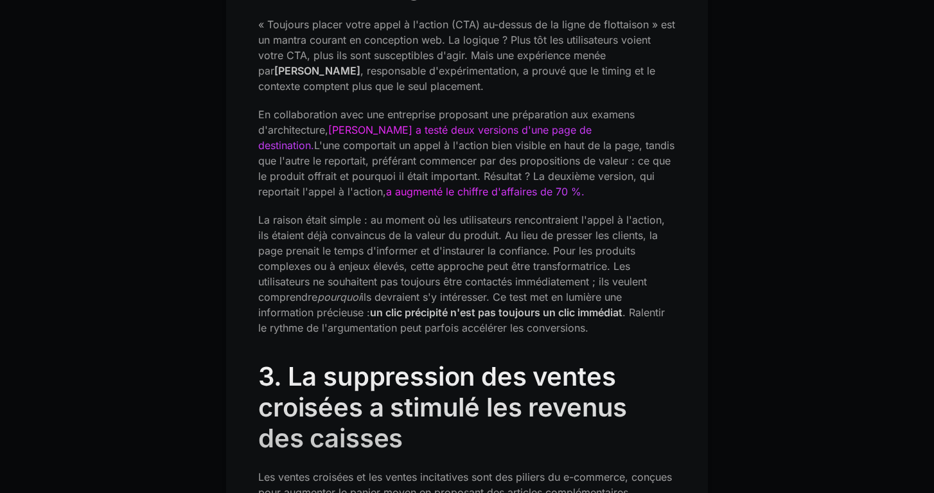
click at [473, 238] on font "La raison était simple : au moment où les utilisateurs rencontraient l'appel à …" at bounding box center [461, 258] width 406 height 90
click at [577, 229] on font "La raison était simple : au moment où les utilisateurs rencontraient l'appel à …" at bounding box center [461, 258] width 406 height 90
click at [283, 251] on font "La raison était simple : au moment où les utilisateurs rencontraient l'appel à …" at bounding box center [461, 258] width 406 height 90
click at [399, 251] on font "La raison était simple : au moment où les utilisateurs rencontraient l'appel à …" at bounding box center [461, 258] width 406 height 90
click at [458, 250] on font "La raison était simple : au moment où les utilisateurs rencontraient l'appel à …" at bounding box center [461, 258] width 406 height 90
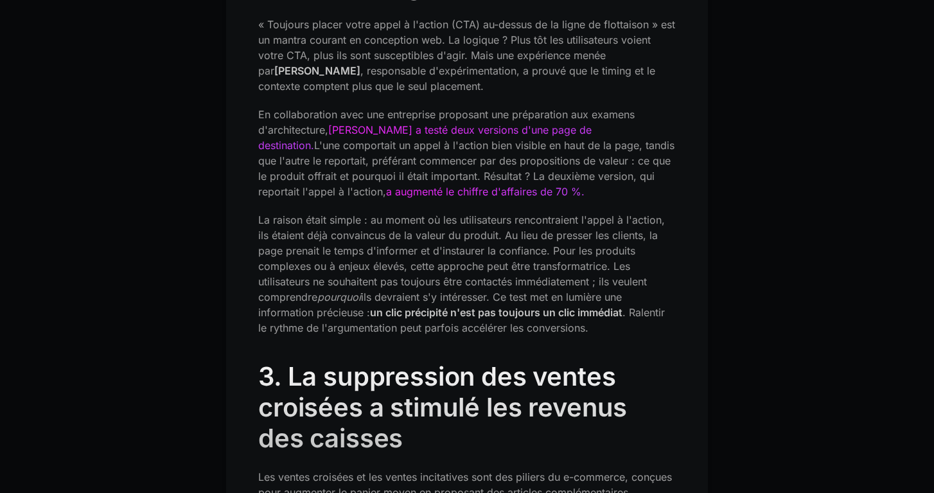
click at [572, 250] on font "La raison était simple : au moment où les utilisateurs rencontraient l'appel à …" at bounding box center [461, 258] width 406 height 90
drag, startPoint x: 283, startPoint y: 267, endPoint x: 468, endPoint y: 265, distance: 185.6
click at [471, 265] on font "La raison était simple : au moment où les utilisateurs rencontraient l'appel à …" at bounding box center [461, 258] width 406 height 90
click at [468, 265] on font "La raison était simple : au moment où les utilisateurs rencontraient l'appel à …" at bounding box center [461, 258] width 406 height 90
click at [488, 266] on font "La raison était simple : au moment où les utilisateurs rencontraient l'appel à …" at bounding box center [461, 258] width 406 height 90
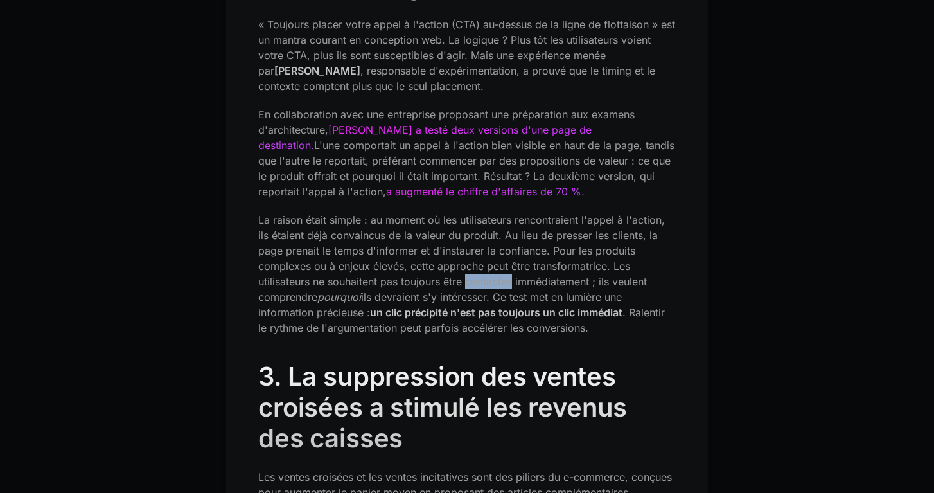
click at [488, 266] on font "La raison était simple : au moment où les utilisateurs rencontraient l'appel à …" at bounding box center [461, 258] width 406 height 90
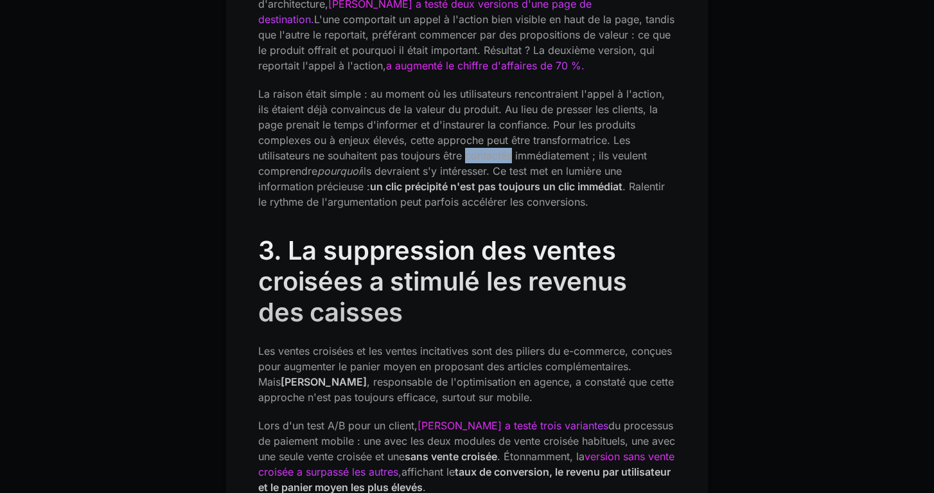
scroll to position [1646, 0]
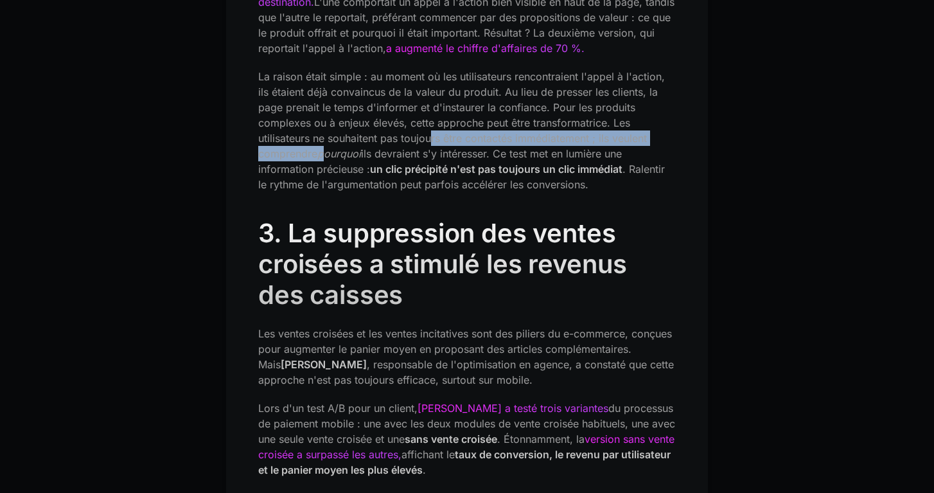
drag, startPoint x: 327, startPoint y: 139, endPoint x: 433, endPoint y: 127, distance: 106.6
click at [433, 127] on p "La raison était simple : au moment où les utilisateurs rencontraient l'appel à …" at bounding box center [466, 130] width 417 height 123
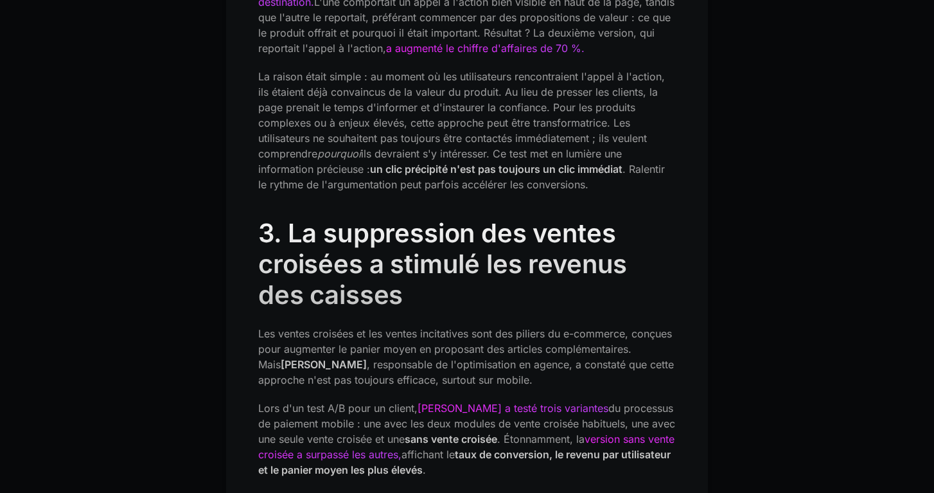
click at [461, 147] on font "ils devraient s'y intéresser. Ce test met en lumière une information précieuse :" at bounding box center [439, 161] width 363 height 28
click at [346, 153] on font "ils devraient s'y intéresser. Ce test met en lumière une information précieuse :" at bounding box center [439, 161] width 363 height 28
drag, startPoint x: 399, startPoint y: 152, endPoint x: 523, endPoint y: 150, distance: 124.0
click at [523, 162] on font "un clic précipité n'est pas toujours un clic immédiat" at bounding box center [496, 168] width 252 height 13
click at [578, 162] on font "un clic précipité n'est pas toujours un clic immédiat" at bounding box center [496, 168] width 252 height 13
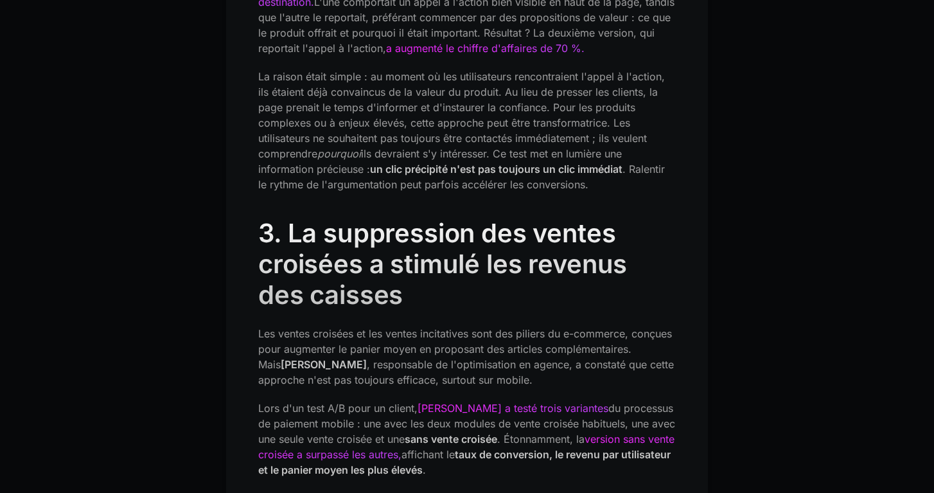
click at [640, 162] on font ". Ralentir le rythme de l'argumentation peut parfois accélérer les conversions." at bounding box center [461, 176] width 406 height 28
drag, startPoint x: 275, startPoint y: 168, endPoint x: 476, endPoint y: 170, distance: 201.0
click at [476, 170] on font ". Ralentir le rythme de l'argumentation peut parfois accélérer les conversions." at bounding box center [461, 176] width 406 height 28
click at [475, 169] on font ". Ralentir le rythme de l'argumentation peut parfois accélérer les conversions." at bounding box center [461, 176] width 406 height 28
click at [539, 169] on font ". Ralentir le rythme de l'argumentation peut parfois accélérer les conversions." at bounding box center [461, 176] width 406 height 28
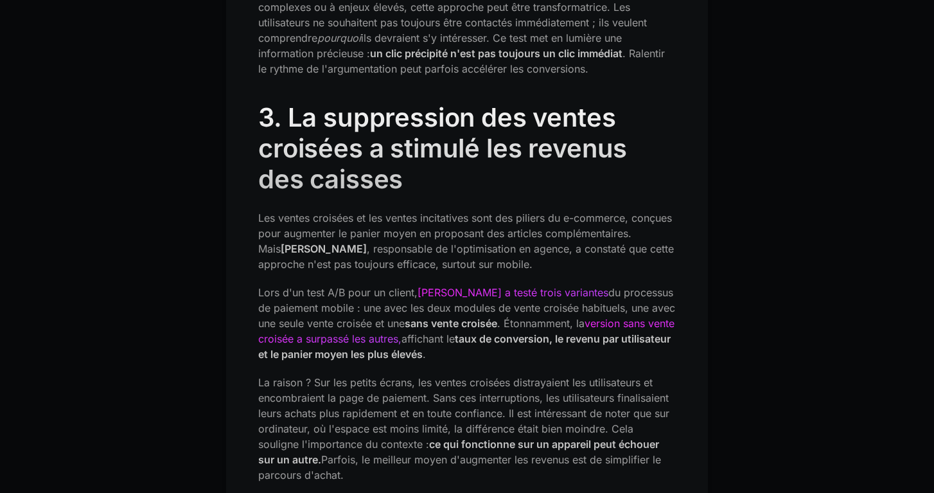
scroll to position [1781, 0]
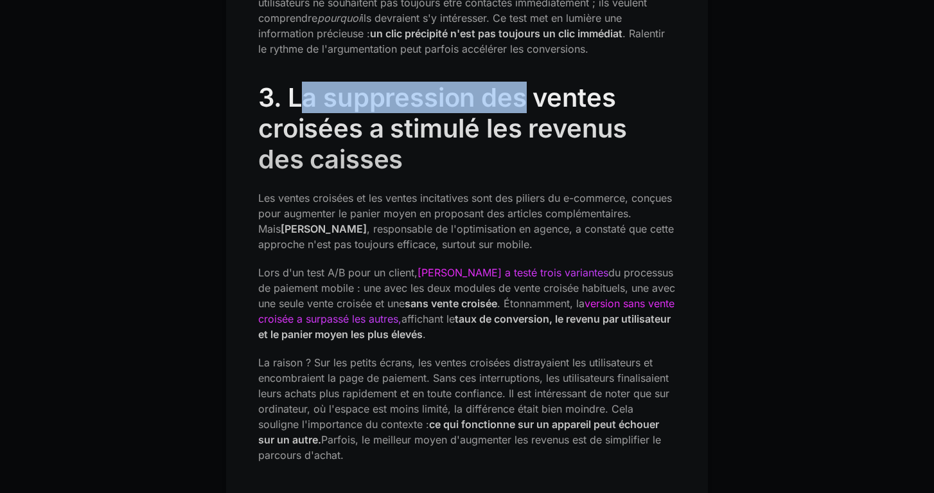
drag, startPoint x: 304, startPoint y: 82, endPoint x: 523, endPoint y: 82, distance: 218.3
click at [523, 83] on font "3. La suppression des ventes croisées a stimulé les revenus des caisses" at bounding box center [442, 128] width 369 height 93
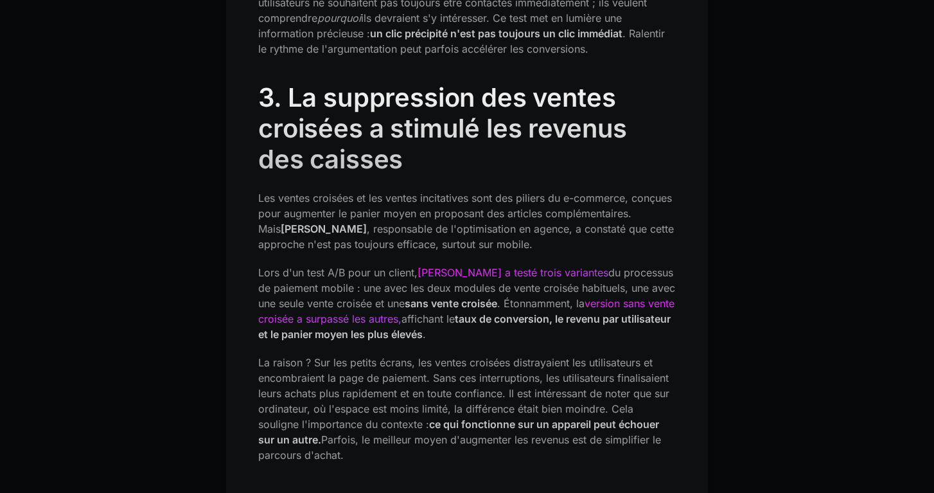
click at [322, 108] on font "3. La suppression des ventes croisées a stimulé les revenus des caisses" at bounding box center [442, 128] width 369 height 93
drag, startPoint x: 292, startPoint y: 181, endPoint x: 432, endPoint y: 166, distance: 141.5
click at [434, 166] on div "En marketing de croissance et en optimisation des conversions, les « meilleures…" at bounding box center [466, 269] width 417 height 2723
click at [433, 191] on font "Les ventes croisées et les ventes incitatives sont des piliers du e-commerce, c…" at bounding box center [465, 213] width 414 height 44
click at [516, 191] on font "Les ventes croisées et les ventes incitatives sont des piliers du e-commerce, c…" at bounding box center [465, 213] width 414 height 44
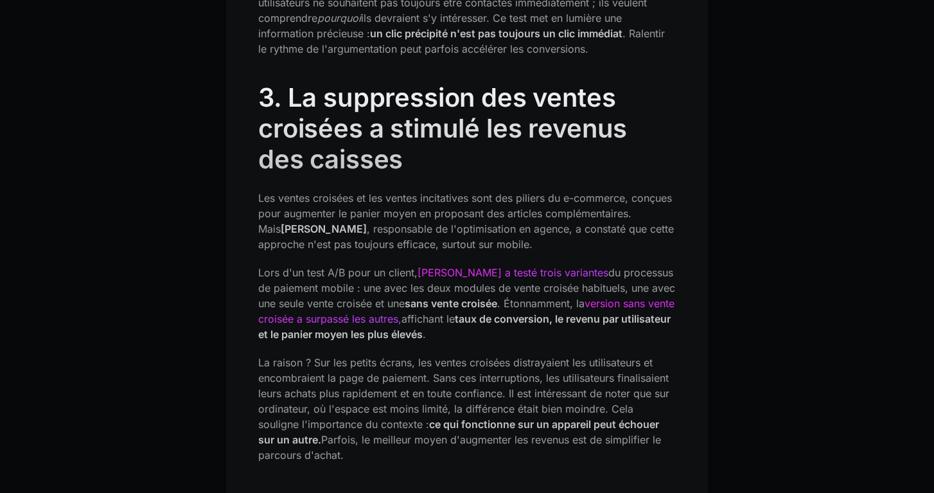
click at [579, 191] on font "Les ventes croisées et les ventes incitatives sont des piliers du e-commerce, c…" at bounding box center [465, 213] width 414 height 44
drag, startPoint x: 306, startPoint y: 199, endPoint x: 489, endPoint y: 200, distance: 182.4
click at [489, 200] on font "Les ventes croisées et les ventes incitatives sont des piliers du e-commerce, c…" at bounding box center [465, 213] width 414 height 44
click at [573, 200] on font "Les ventes croisées et les ventes incitatives sont des piliers du e-commerce, c…" at bounding box center [465, 213] width 414 height 44
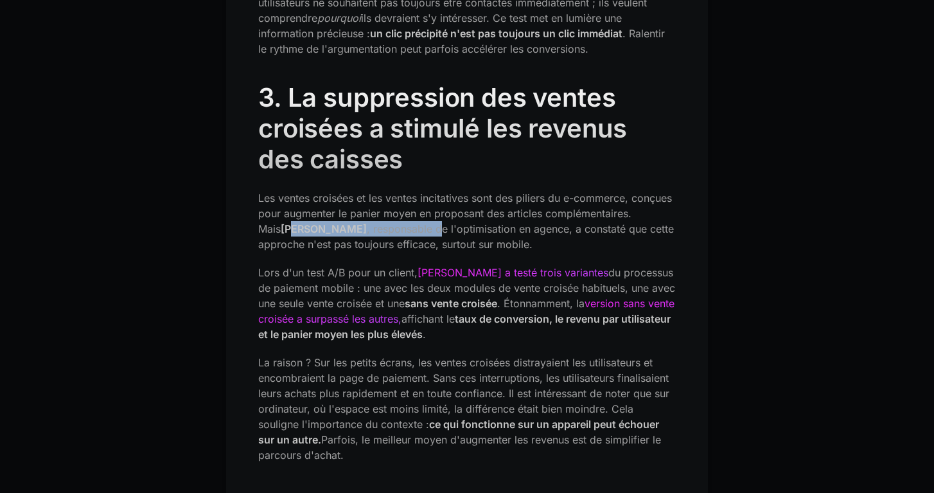
drag, startPoint x: 267, startPoint y: 210, endPoint x: 389, endPoint y: 209, distance: 121.4
click at [389, 209] on p "Les ventes croisées et les ventes incitatives sont des piliers du e-commerce, c…" at bounding box center [466, 221] width 417 height 62
click at [389, 222] on font ", responsable de l'optimisation en agence, a constaté que cette approche n'est …" at bounding box center [465, 236] width 415 height 28
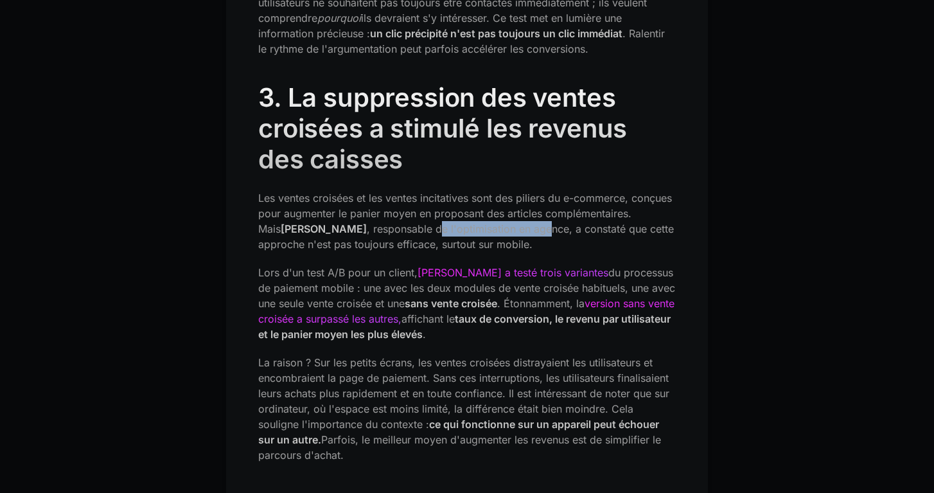
drag, startPoint x: 499, startPoint y: 212, endPoint x: 387, endPoint y: 212, distance: 111.7
click at [387, 222] on font ", responsable de l'optimisation en agence, a constaté que cette approche n'est …" at bounding box center [465, 236] width 415 height 28
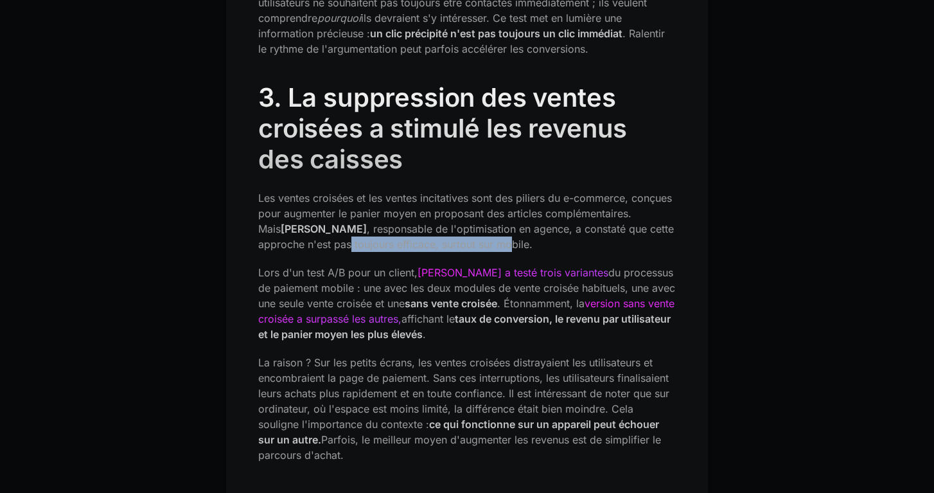
drag, startPoint x: 297, startPoint y: 231, endPoint x: 455, endPoint y: 230, distance: 157.3
click at [455, 230] on font ", responsable de l'optimisation en agence, a constaté que cette approche n'est …" at bounding box center [465, 236] width 415 height 28
click at [327, 266] on font "Lors d'un test A/B pour un client," at bounding box center [337, 272] width 159 height 13
click at [591, 266] on font "du processus de paiement mobile : une avec les deux modules de vente croisée ha…" at bounding box center [466, 288] width 417 height 44
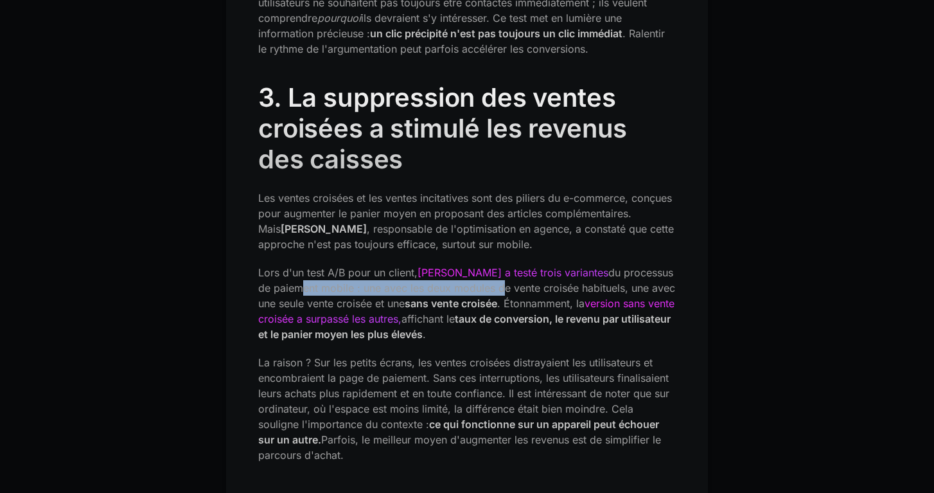
drag, startPoint x: 283, startPoint y: 270, endPoint x: 484, endPoint y: 269, distance: 201.6
click at [485, 269] on font "du processus de paiement mobile : une avec les deux modules de vente croisée ha…" at bounding box center [466, 288] width 417 height 44
click at [484, 269] on font "du processus de paiement mobile : une avec les deux modules de vente croisée ha…" at bounding box center [466, 288] width 417 height 44
click at [506, 270] on font "du processus de paiement mobile : une avec les deux modules de vente croisée ha…" at bounding box center [466, 288] width 417 height 44
drag, startPoint x: 415, startPoint y: 271, endPoint x: 559, endPoint y: 271, distance: 143.8
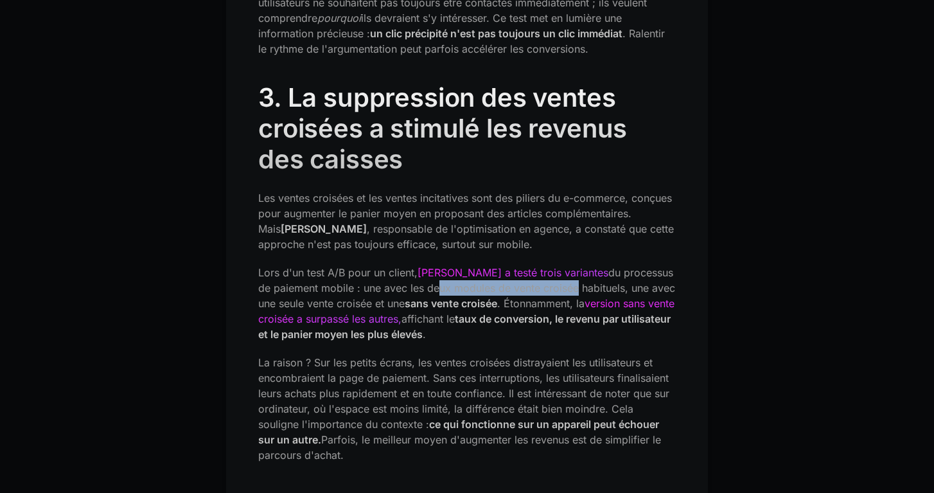
click at [559, 271] on font "du processus de paiement mobile : une avec les deux modules de vente croisée ha…" at bounding box center [466, 288] width 417 height 44
click at [591, 274] on font "du processus de paiement mobile : une avec les deux modules de vente croisée ha…" at bounding box center [466, 288] width 417 height 44
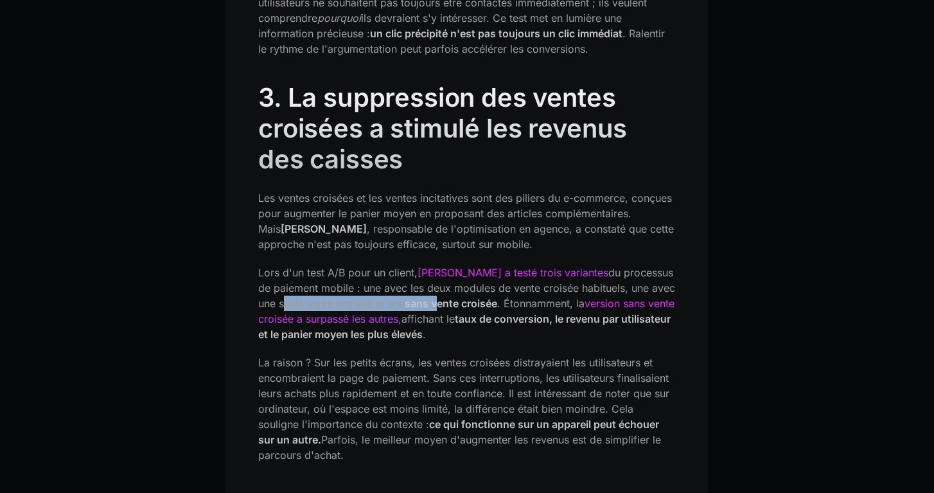
drag, startPoint x: 279, startPoint y: 282, endPoint x: 442, endPoint y: 282, distance: 163.1
click at [442, 282] on p "Lors d'un test A/B pour un client, [PERSON_NAME] a testé trois variantes du pro…" at bounding box center [466, 303] width 417 height 77
click at [442, 297] on font "sans vente croisée" at bounding box center [451, 303] width 92 height 13
click at [545, 297] on font ". Étonnamment, la" at bounding box center [540, 303] width 87 height 13
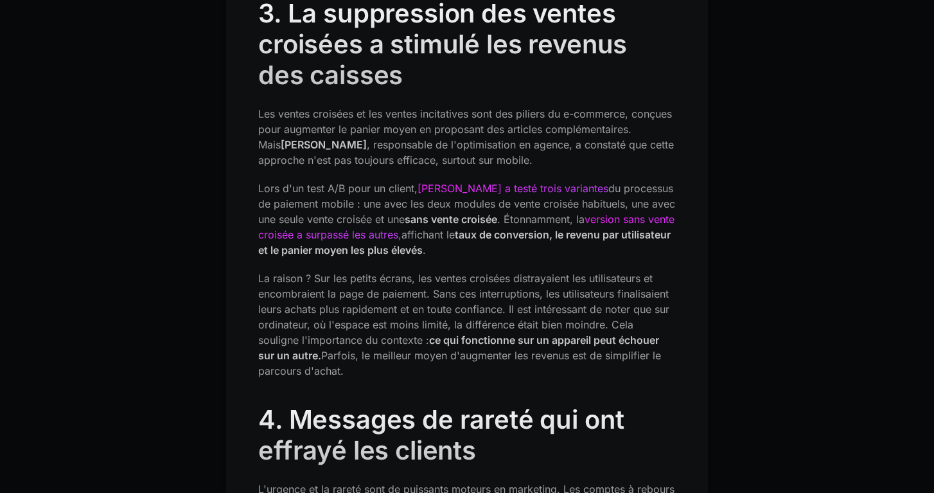
scroll to position [1872, 0]
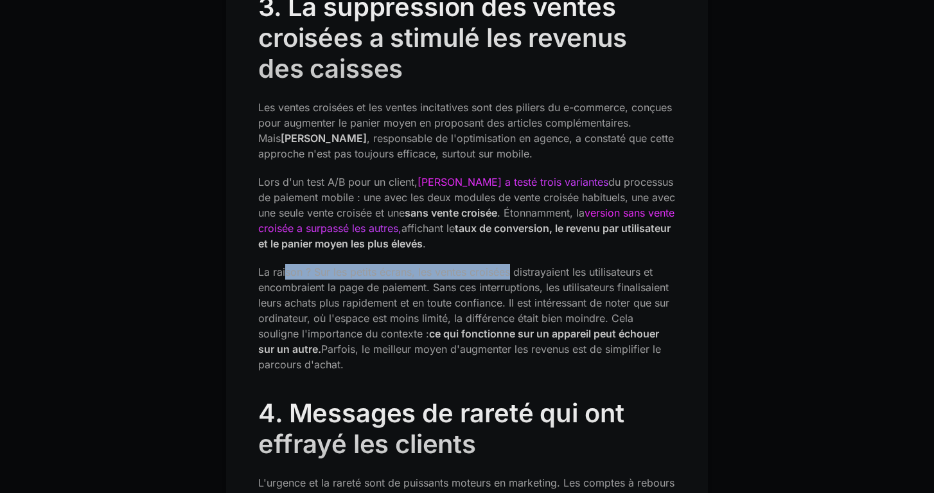
drag, startPoint x: 284, startPoint y: 255, endPoint x: 510, endPoint y: 254, distance: 225.4
click at [511, 265] on font "La raison ? Sur les petits écrans, les ventes croisées distrayaient les utilisa…" at bounding box center [463, 302] width 411 height 74
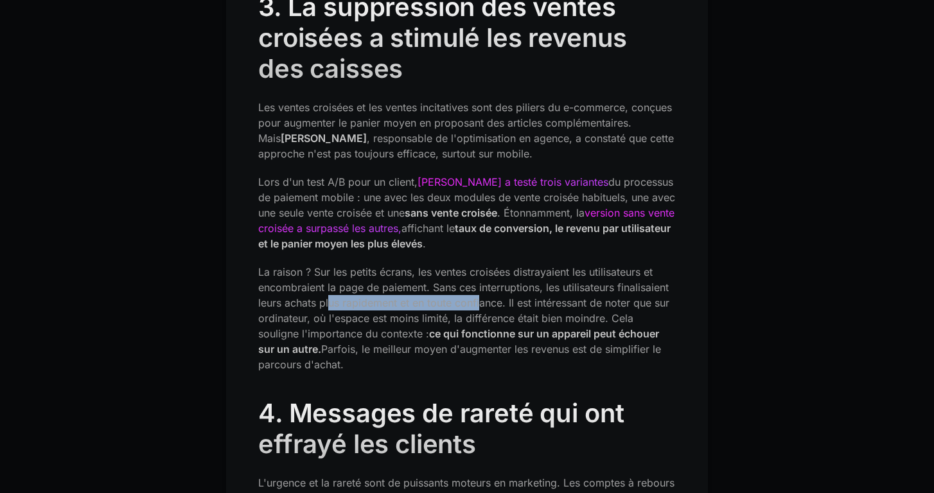
drag, startPoint x: 331, startPoint y: 286, endPoint x: 478, endPoint y: 284, distance: 147.7
click at [480, 284] on font "La raison ? Sur les petits écrans, les ventes croisées distrayaient les utilisa…" at bounding box center [463, 302] width 411 height 74
click at [478, 284] on font "La raison ? Sur les petits écrans, les ventes croisées distrayaient les utilisa…" at bounding box center [463, 302] width 411 height 74
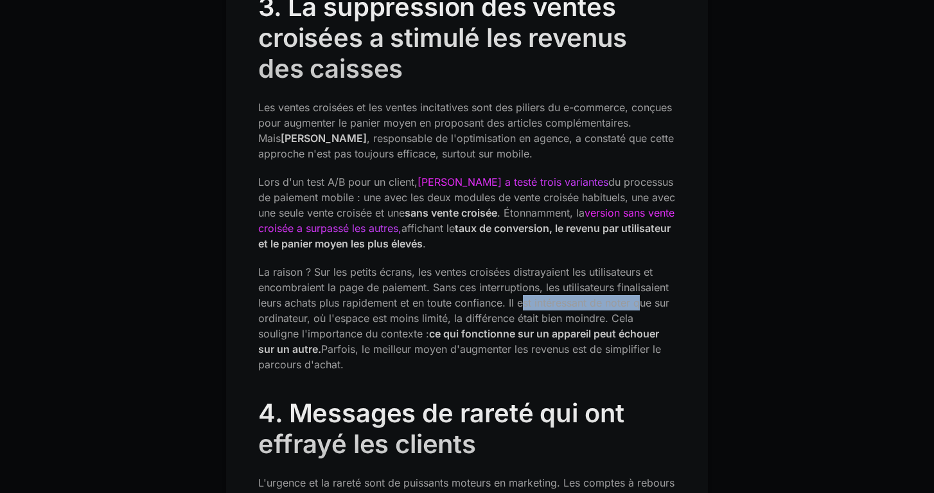
drag, startPoint x: 525, startPoint y: 286, endPoint x: 639, endPoint y: 286, distance: 113.7
click at [639, 286] on font "La raison ? Sur les petits écrans, les ventes croisées distrayaient les utilisa…" at bounding box center [463, 302] width 411 height 74
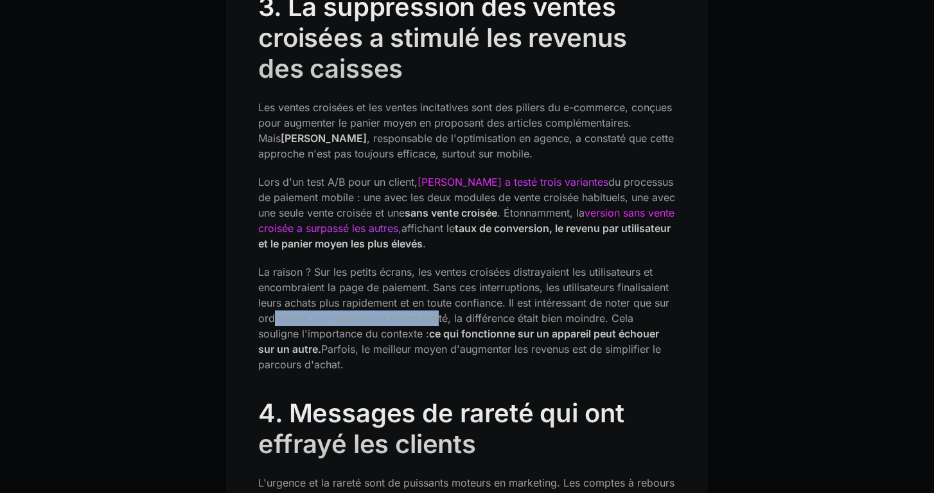
drag, startPoint x: 274, startPoint y: 303, endPoint x: 437, endPoint y: 303, distance: 163.1
click at [437, 303] on font "La raison ? Sur les petits écrans, les ventes croisées distrayaient les utilisa…" at bounding box center [463, 302] width 411 height 74
click at [470, 301] on font "La raison ? Sur les petits écrans, les ventes croisées distrayaient les utilisa…" at bounding box center [463, 302] width 411 height 74
click at [396, 300] on font "La raison ? Sur les petits écrans, les ventes croisées distrayaient les utilisa…" at bounding box center [463, 302] width 411 height 74
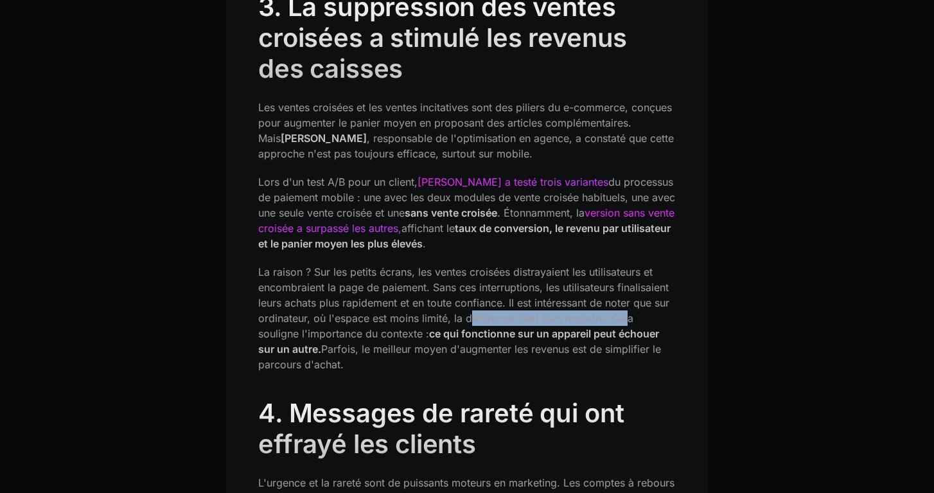
drag, startPoint x: 470, startPoint y: 300, endPoint x: 626, endPoint y: 300, distance: 156.0
click at [627, 301] on font "La raison ? Sur les petits écrans, les ventes croisées distrayaient les utilisa…" at bounding box center [463, 302] width 411 height 74
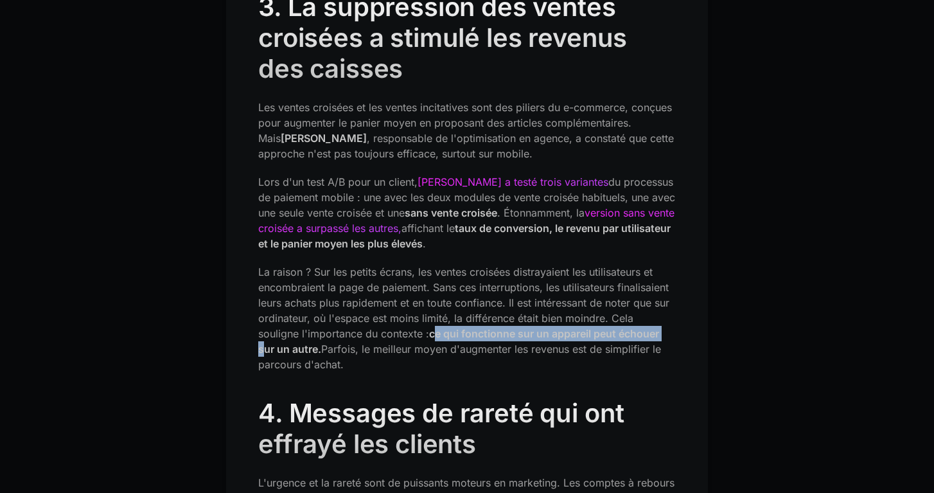
drag, startPoint x: 393, startPoint y: 316, endPoint x: 625, endPoint y: 316, distance: 231.8
click at [625, 327] on font "ce qui fonctionne sur un appareil peut échouer sur un autre." at bounding box center [458, 341] width 401 height 28
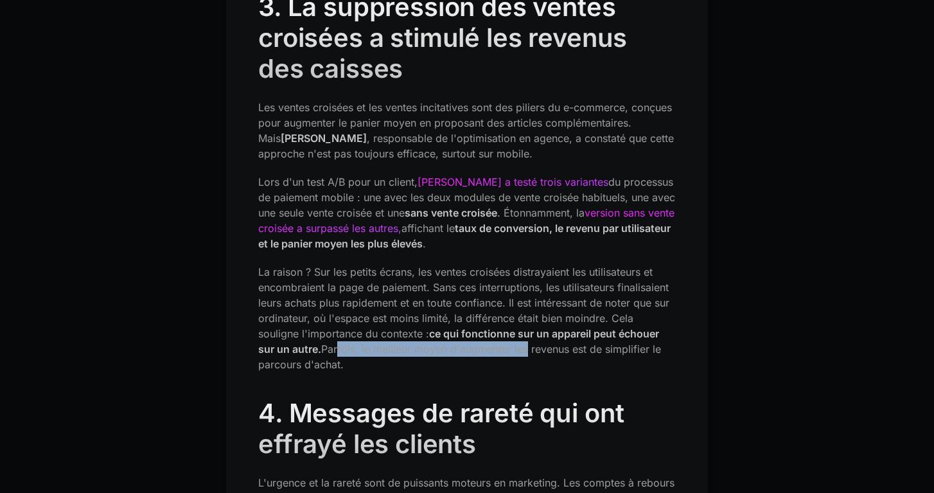
drag, startPoint x: 302, startPoint y: 331, endPoint x: 492, endPoint y: 329, distance: 190.1
click at [492, 342] on font "Parfois, le meilleur moyen d'augmenter les revenus est de simplifier le parcour…" at bounding box center [459, 356] width 403 height 28
click at [573, 342] on font "Parfois, le meilleur moyen d'augmenter les revenus est de simplifier le parcour…" at bounding box center [459, 356] width 403 height 28
click at [529, 342] on font "Parfois, le meilleur moyen d'augmenter les revenus est de simplifier le parcour…" at bounding box center [459, 356] width 403 height 28
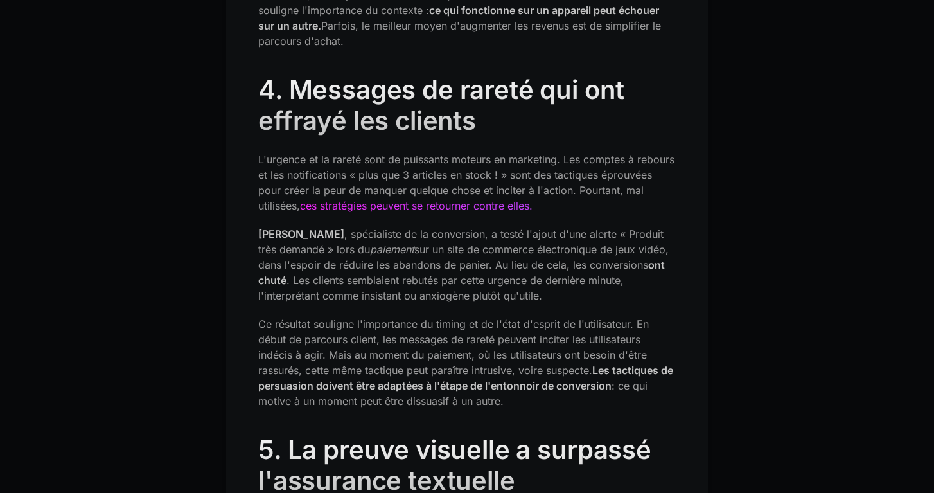
scroll to position [2196, 0]
click at [495, 77] on font "4. Messages de rareté qui ont effrayé les clients" at bounding box center [440, 104] width 365 height 62
drag, startPoint x: 319, startPoint y: 98, endPoint x: 437, endPoint y: 98, distance: 117.5
click at [438, 98] on font "4. Messages de rareté qui ont effrayé les clients" at bounding box center [440, 104] width 365 height 62
drag, startPoint x: 310, startPoint y: 143, endPoint x: 462, endPoint y: 144, distance: 151.6
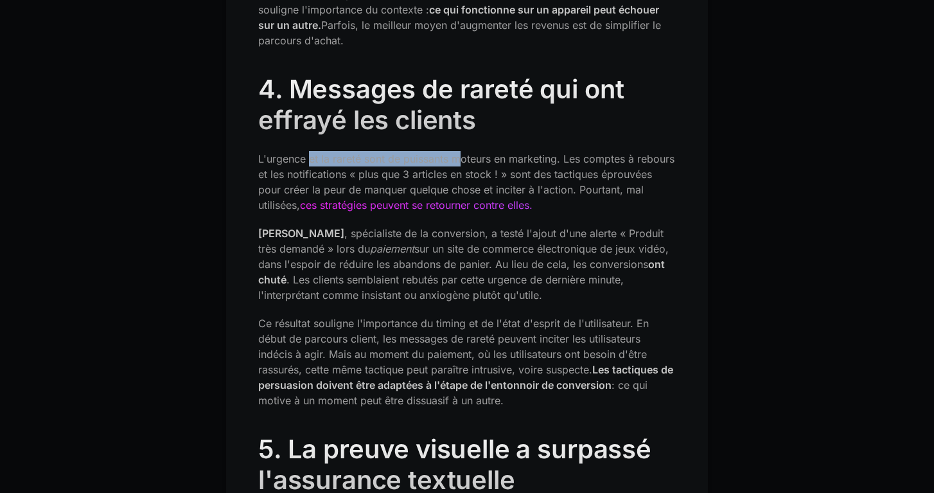
click at [462, 152] on font "L'urgence et la rareté sont de puissants moteurs en marketing. Les comptes à re…" at bounding box center [466, 181] width 416 height 59
click at [492, 152] on font "L'urgence et la rareté sont de puissants moteurs en marketing. Les comptes à re…" at bounding box center [466, 181] width 416 height 59
click at [564, 152] on font "L'urgence et la rareté sont de puissants moteurs en marketing. Les comptes à re…" at bounding box center [466, 181] width 416 height 59
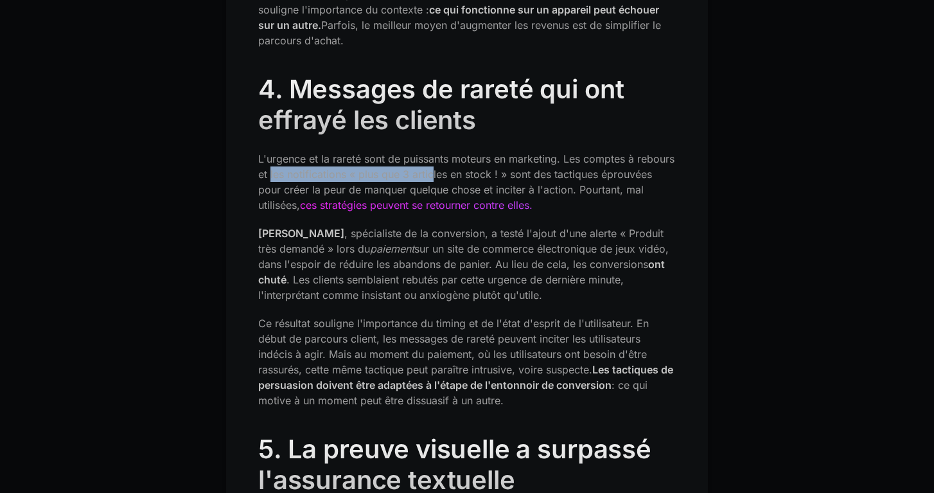
drag, startPoint x: 271, startPoint y: 159, endPoint x: 433, endPoint y: 157, distance: 162.5
click at [434, 157] on font "L'urgence et la rareté sont de puissants moteurs en marketing. Les comptes à re…" at bounding box center [466, 181] width 416 height 59
click at [440, 157] on font "L'urgence et la rareté sont de puissants moteurs en marketing. Les comptes à re…" at bounding box center [466, 181] width 416 height 59
click at [526, 158] on font "L'urgence et la rareté sont de puissants moteurs en marketing. Les comptes à re…" at bounding box center [466, 181] width 416 height 59
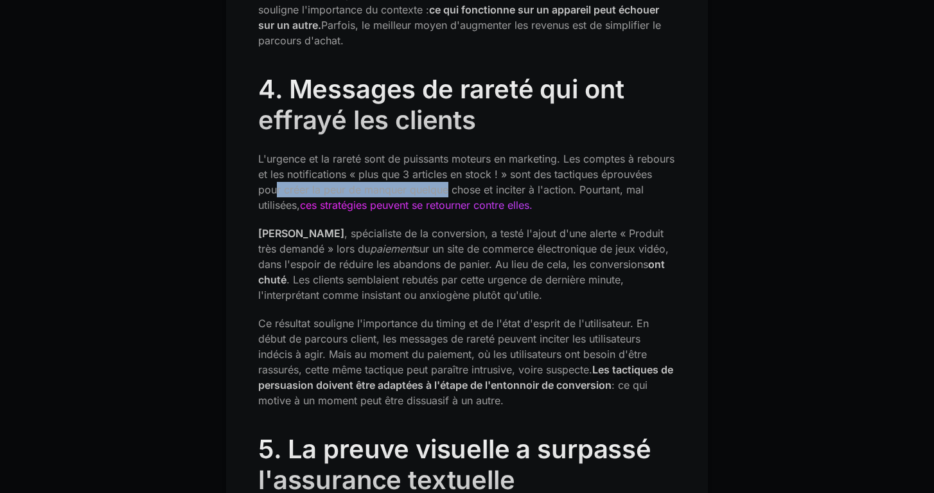
drag, startPoint x: 278, startPoint y: 173, endPoint x: 450, endPoint y: 173, distance: 171.5
click at [450, 173] on font "L'urgence et la rareté sont de puissants moteurs en marketing. Les comptes à re…" at bounding box center [466, 181] width 416 height 59
click at [559, 171] on font "L'urgence et la rareté sont de puissants moteurs en marketing. Les comptes à re…" at bounding box center [466, 181] width 416 height 59
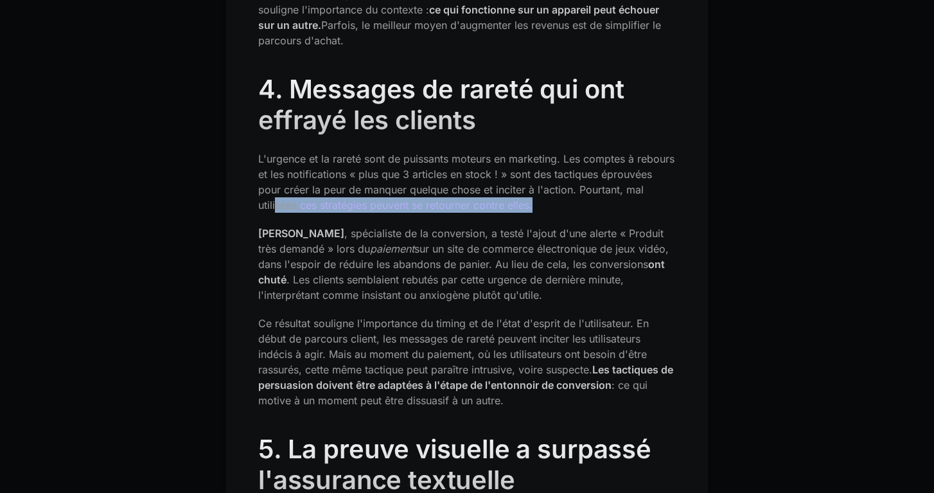
drag, startPoint x: 275, startPoint y: 189, endPoint x: 560, endPoint y: 184, distance: 285.2
click at [560, 184] on p "L'urgence et la rareté sont de puissants moteurs en marketing. Les comptes à re…" at bounding box center [466, 182] width 417 height 62
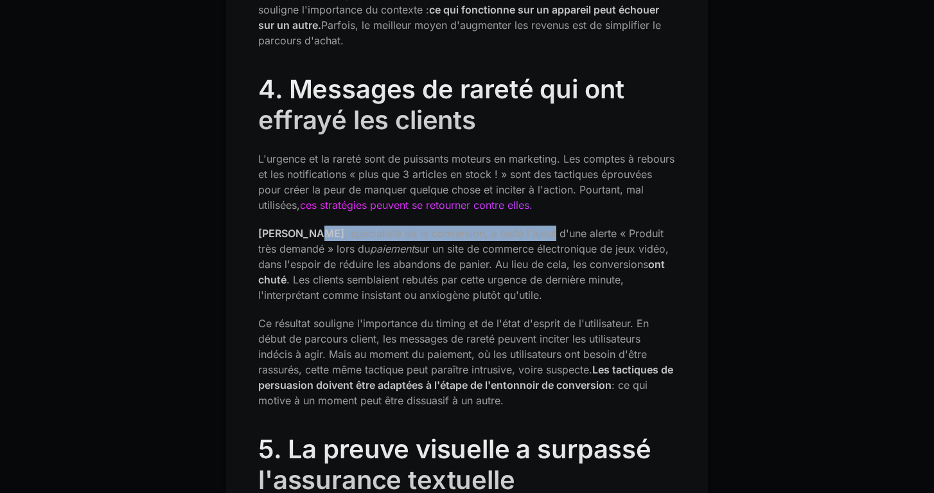
drag, startPoint x: 315, startPoint y: 213, endPoint x: 540, endPoint y: 210, distance: 225.4
click at [541, 225] on p "[PERSON_NAME] , spécialiste de la conversion, a testé l'ajout d'une alerte « Pr…" at bounding box center [466, 263] width 417 height 77
click at [540, 225] on p "[PERSON_NAME] , spécialiste de la conversion, a testé l'ajout d'une alerte « Pr…" at bounding box center [466, 263] width 417 height 77
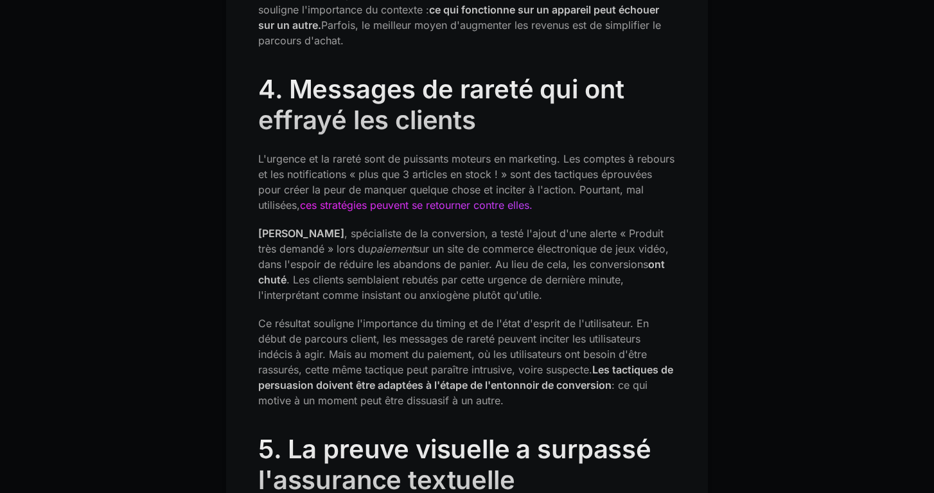
click at [587, 227] on font ", spécialiste de la conversion, a testé l'ajout d'une alerte « Produit très dem…" at bounding box center [460, 241] width 405 height 28
drag, startPoint x: 270, startPoint y: 214, endPoint x: 422, endPoint y: 216, distance: 152.2
click at [422, 225] on p "[PERSON_NAME] , spécialiste de la conversion, a testé l'ajout d'une alerte « Pr…" at bounding box center [466, 263] width 417 height 77
click at [457, 227] on font ", spécialiste de la conversion, a testé l'ajout d'une alerte « Produit très dem…" at bounding box center [460, 241] width 405 height 28
click at [372, 227] on font ", spécialiste de la conversion, a testé l'ajout d'une alerte « Produit très dem…" at bounding box center [460, 241] width 405 height 28
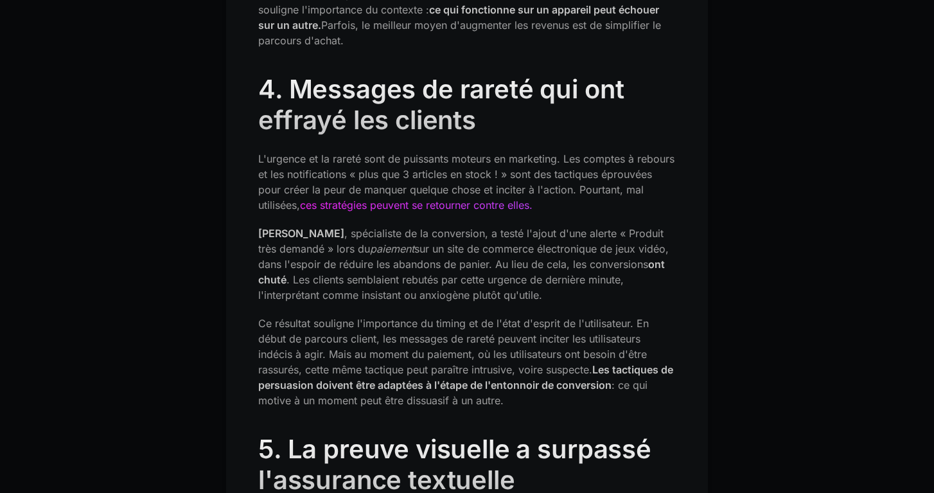
click at [523, 227] on font ", spécialiste de la conversion, a testé l'ajout d'une alerte « Produit très dem…" at bounding box center [460, 241] width 405 height 28
click at [561, 227] on font ", spécialiste de la conversion, a testé l'ajout d'une alerte « Produit très dem…" at bounding box center [460, 241] width 405 height 28
click at [622, 227] on font ", spécialiste de la conversion, a testé l'ajout d'une alerte « Produit très dem…" at bounding box center [460, 241] width 405 height 28
